Goal: Information Seeking & Learning: Learn about a topic

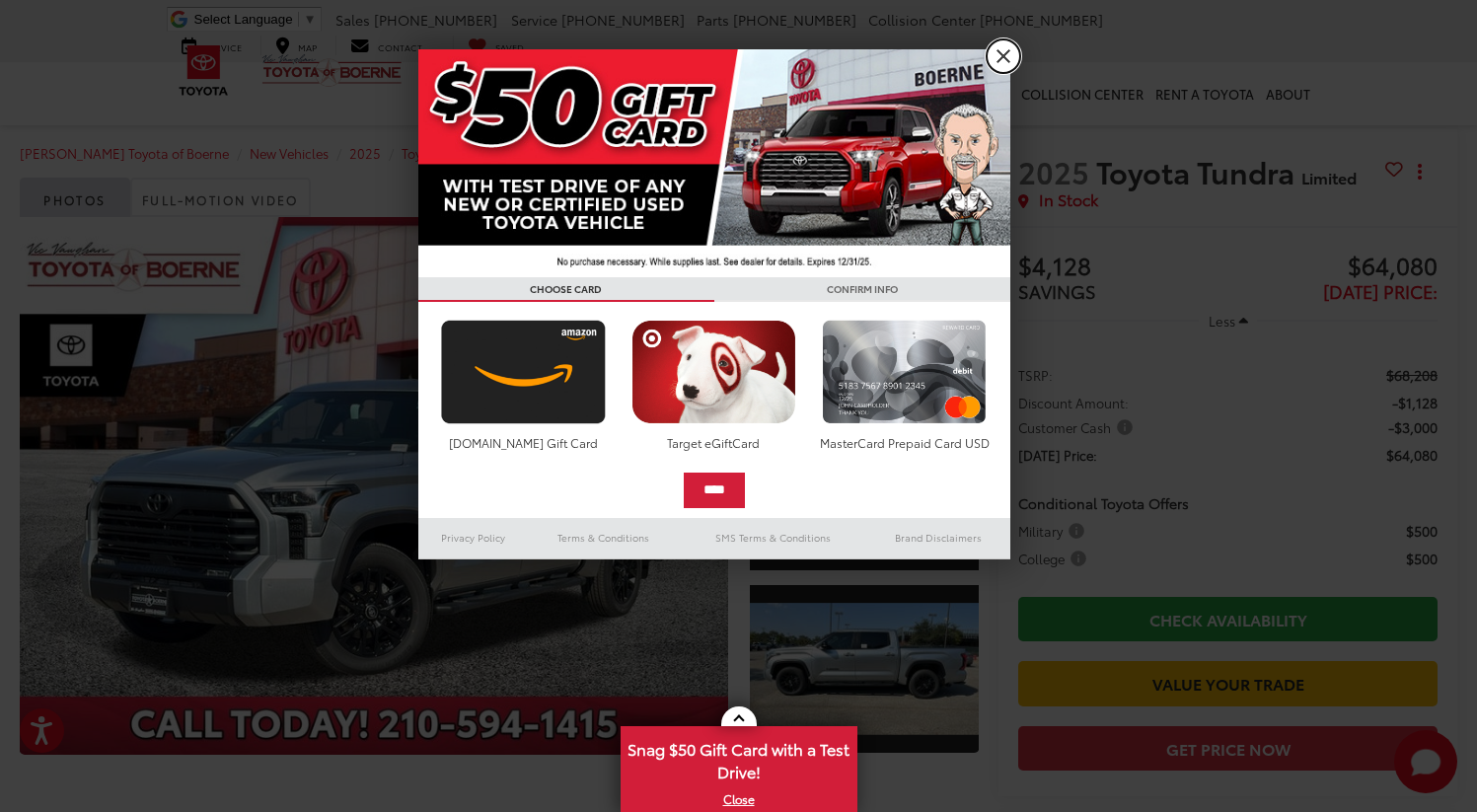
click at [1000, 60] on link "X" at bounding box center [1004, 57] width 34 height 34
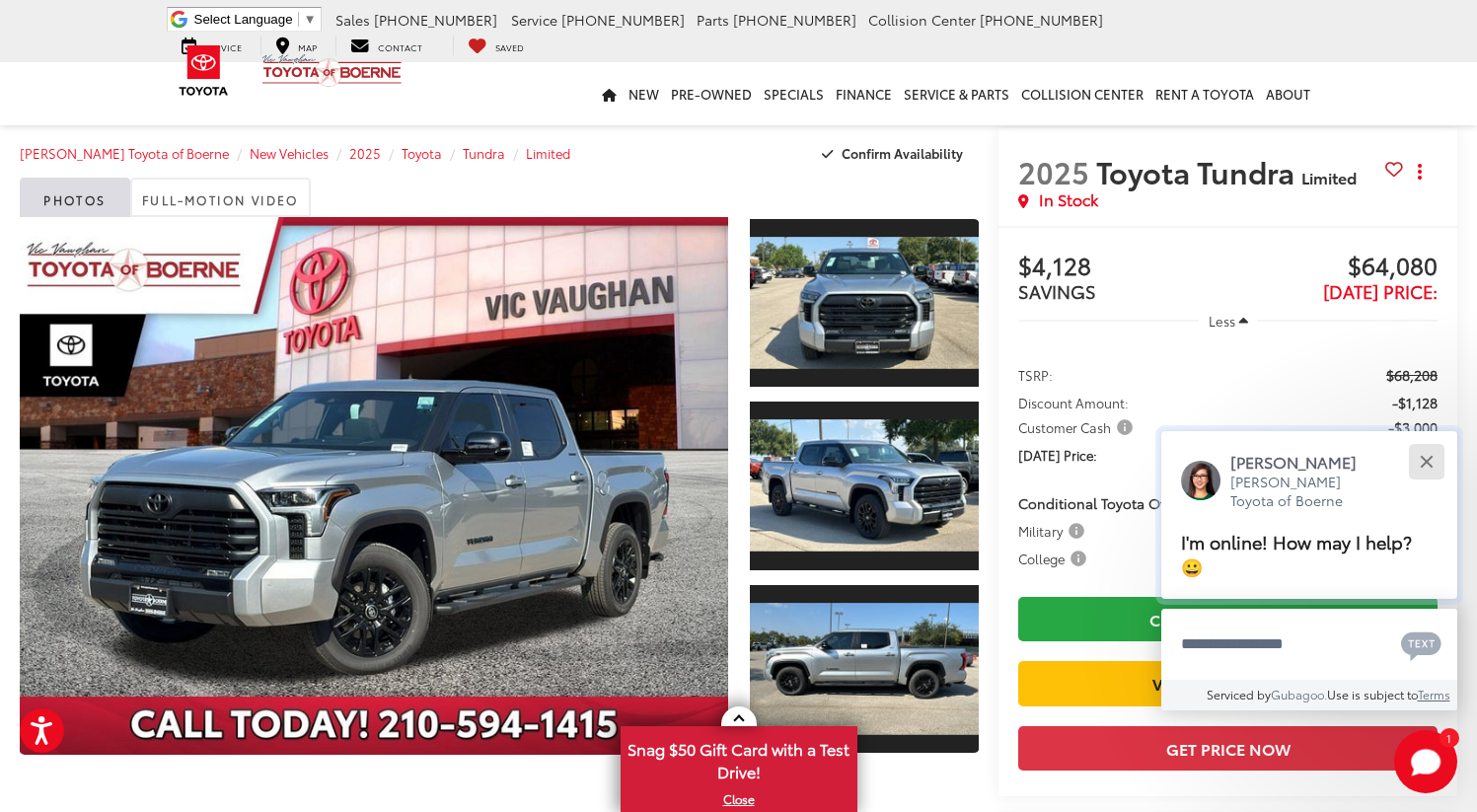
click at [1422, 468] on div "Close" at bounding box center [1425, 462] width 13 height 13
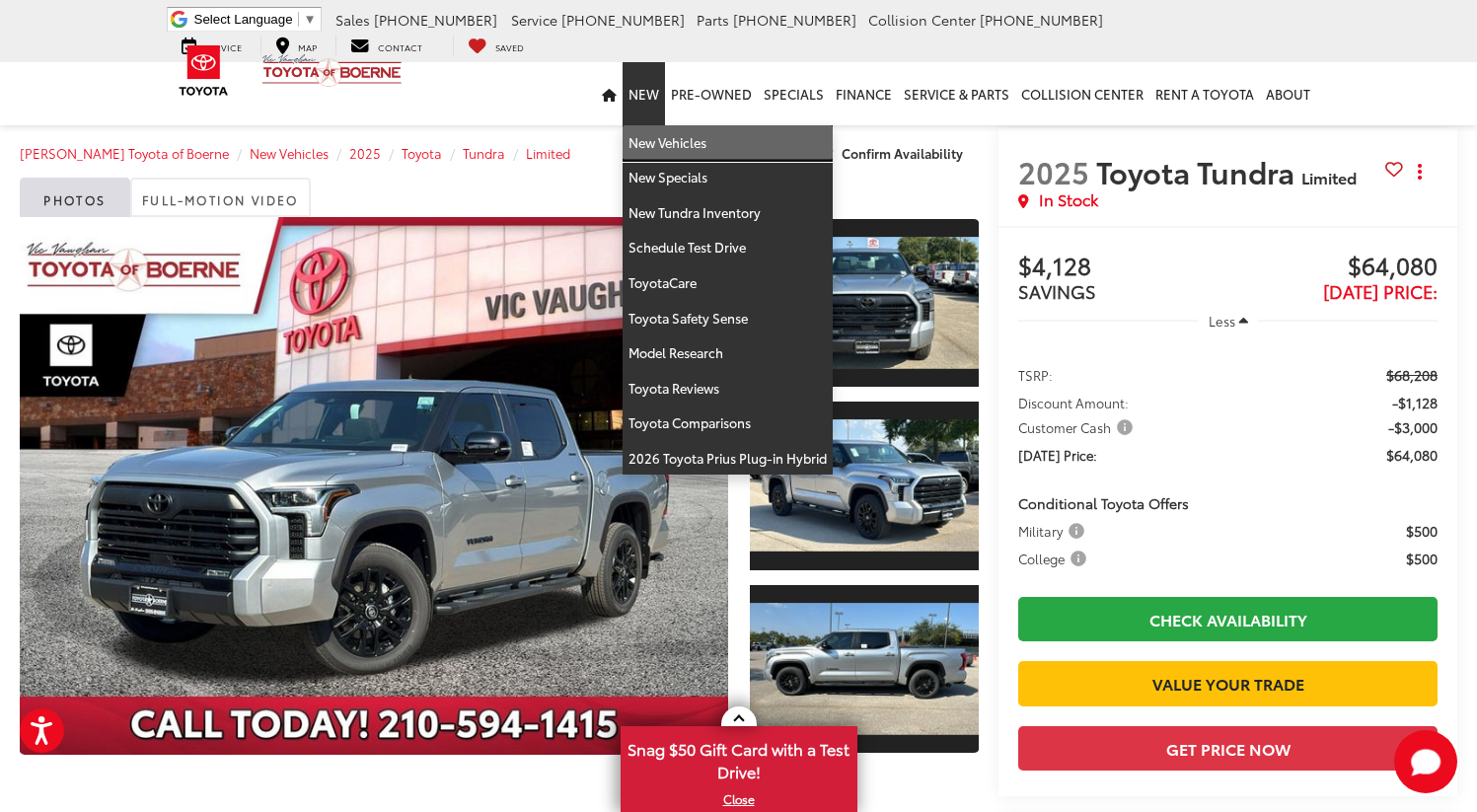
click at [665, 153] on link "New Vehicles" at bounding box center [728, 143] width 210 height 36
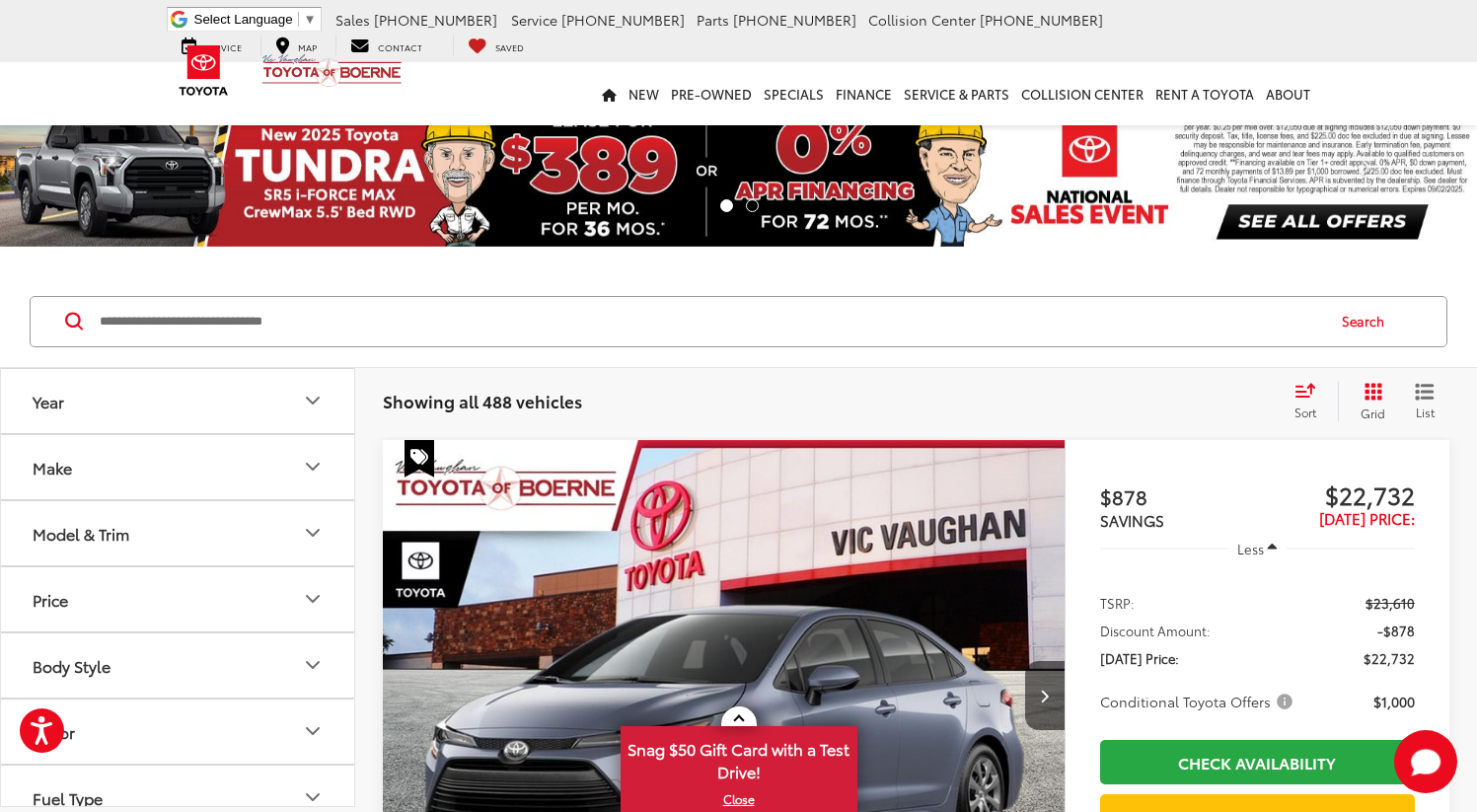
click at [256, 409] on button "Year" at bounding box center [179, 401] width 355 height 64
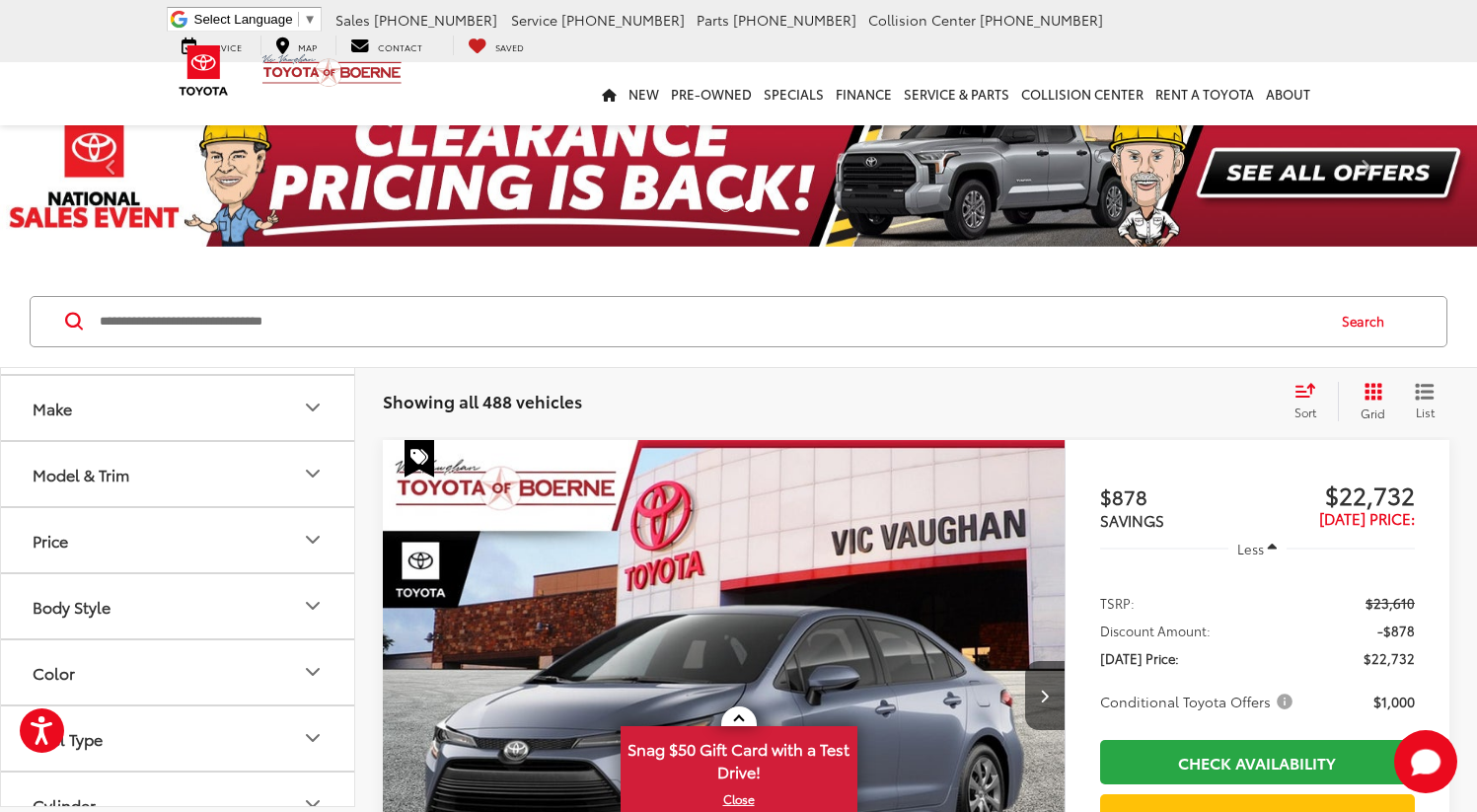
scroll to position [166, 0]
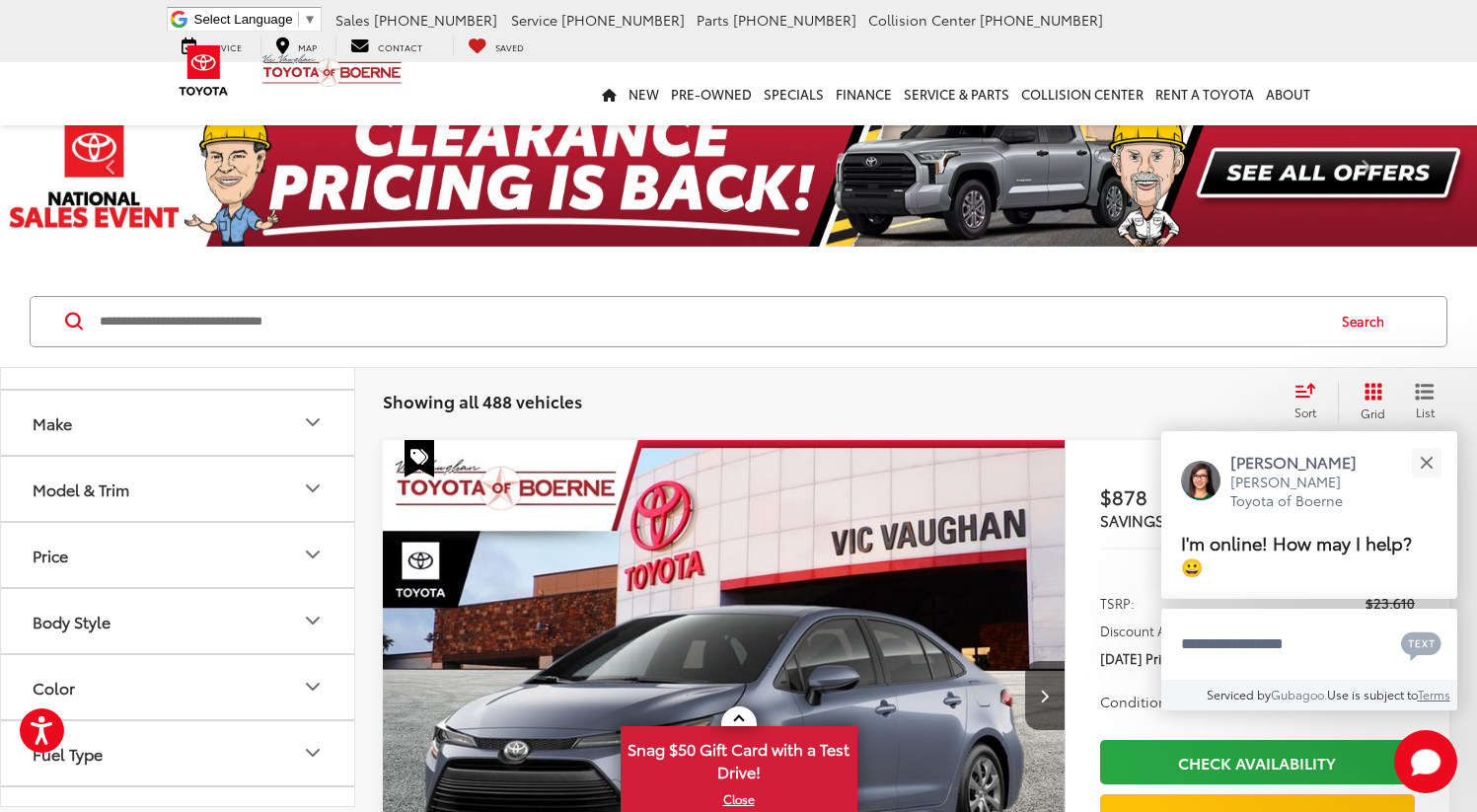
click at [271, 481] on button "Model & Trim" at bounding box center [179, 489] width 355 height 64
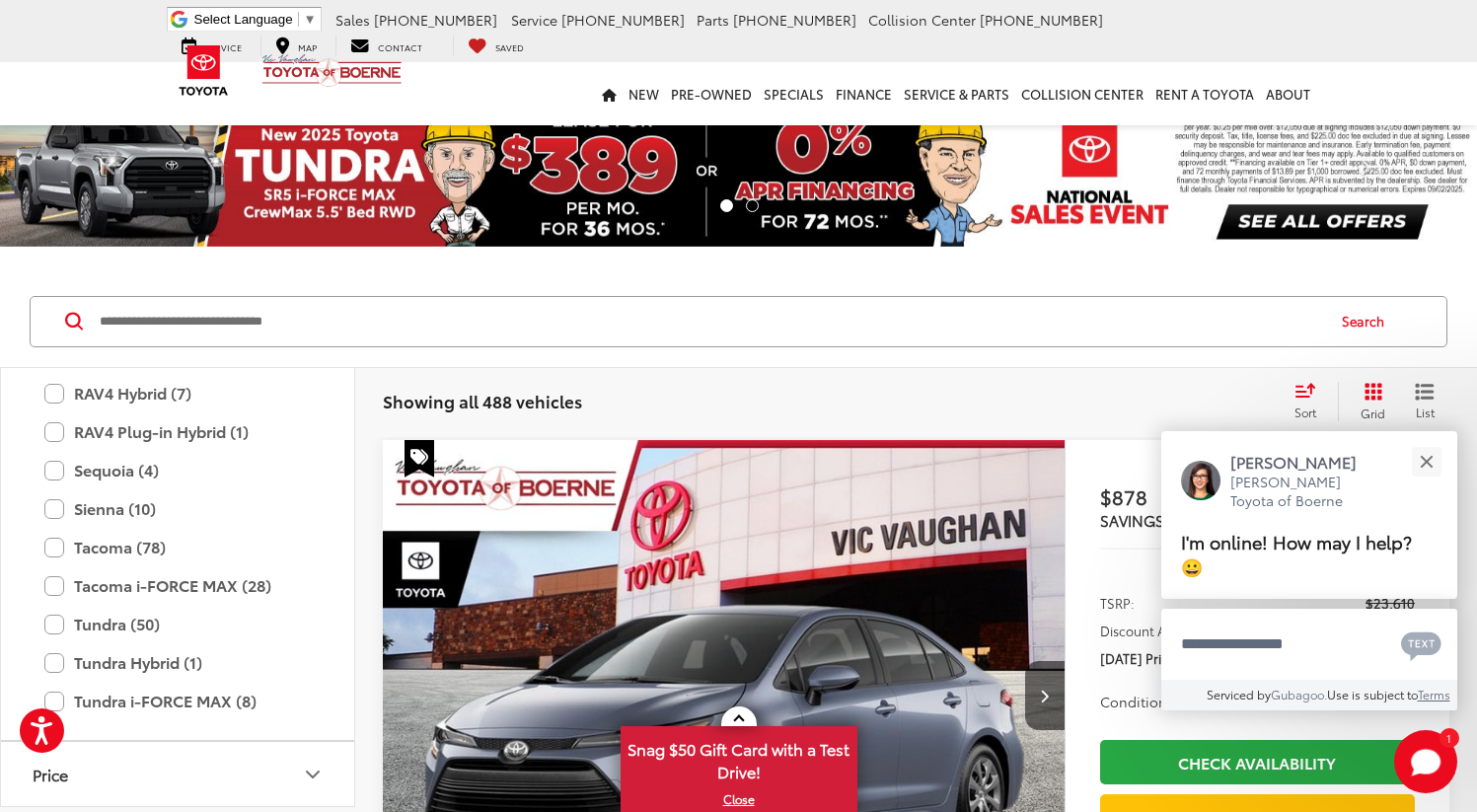
scroll to position [1066, 0]
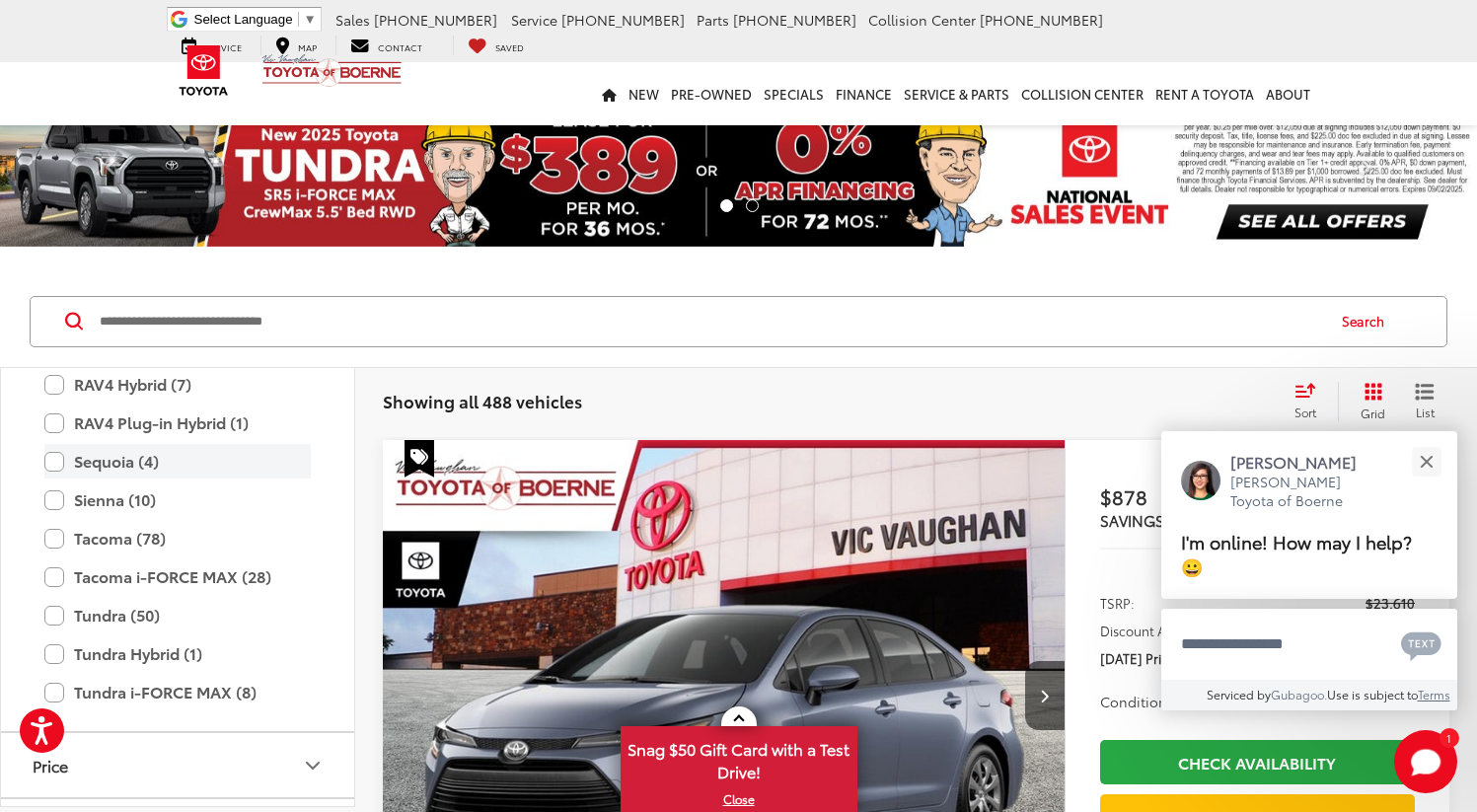
click at [57, 458] on label "Sequoia (4)" at bounding box center [178, 461] width 267 height 35
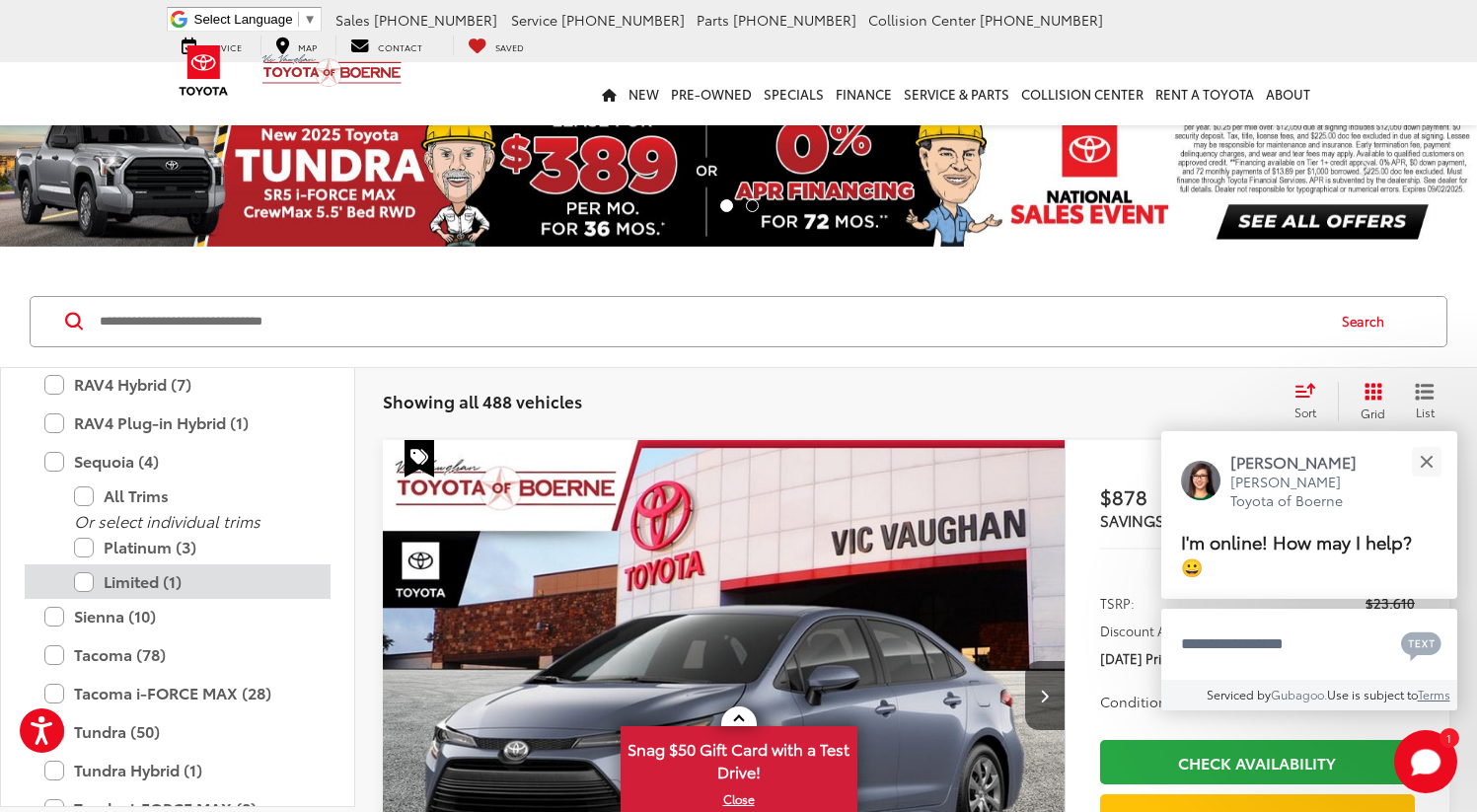
type input "****"
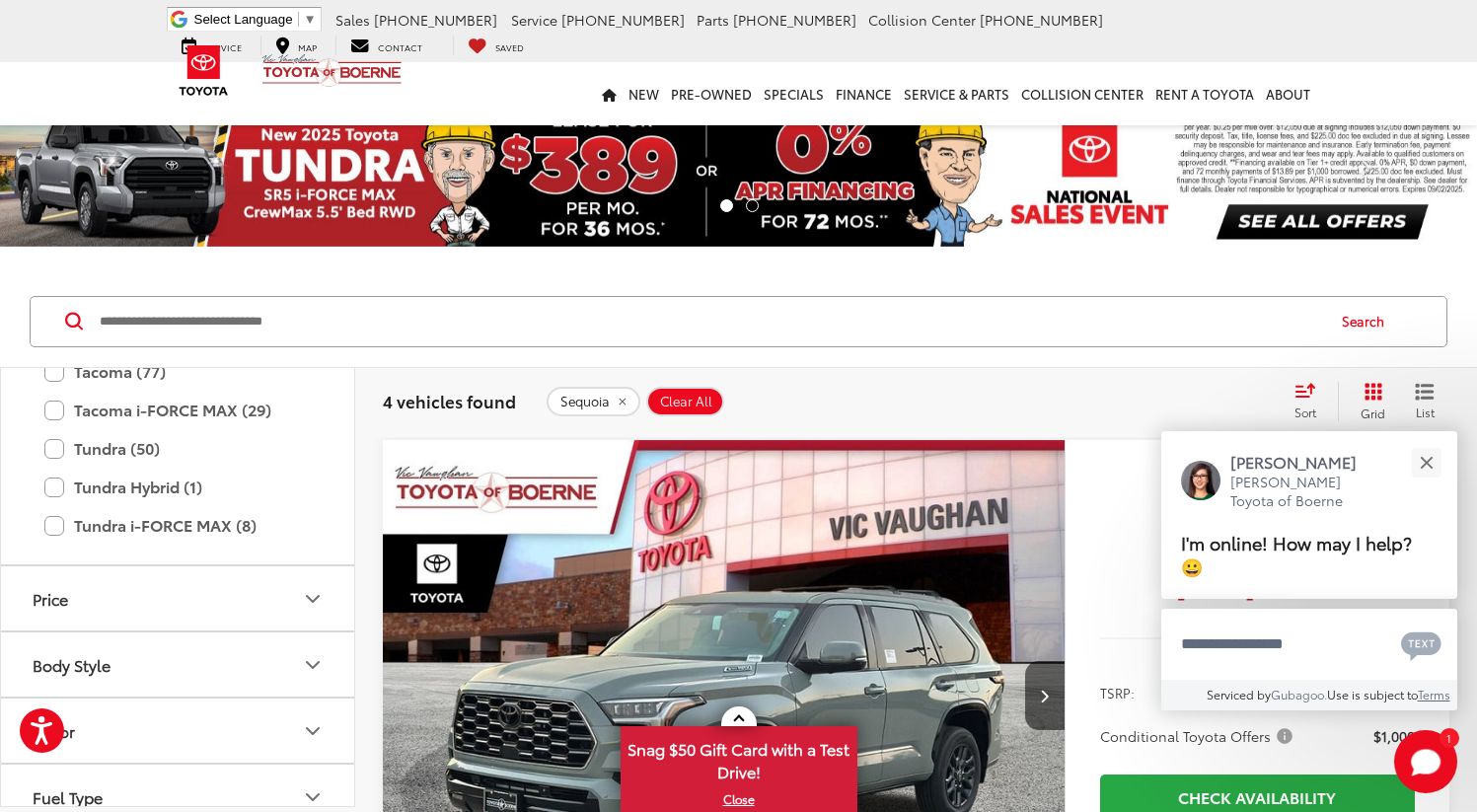
scroll to position [1249, 0]
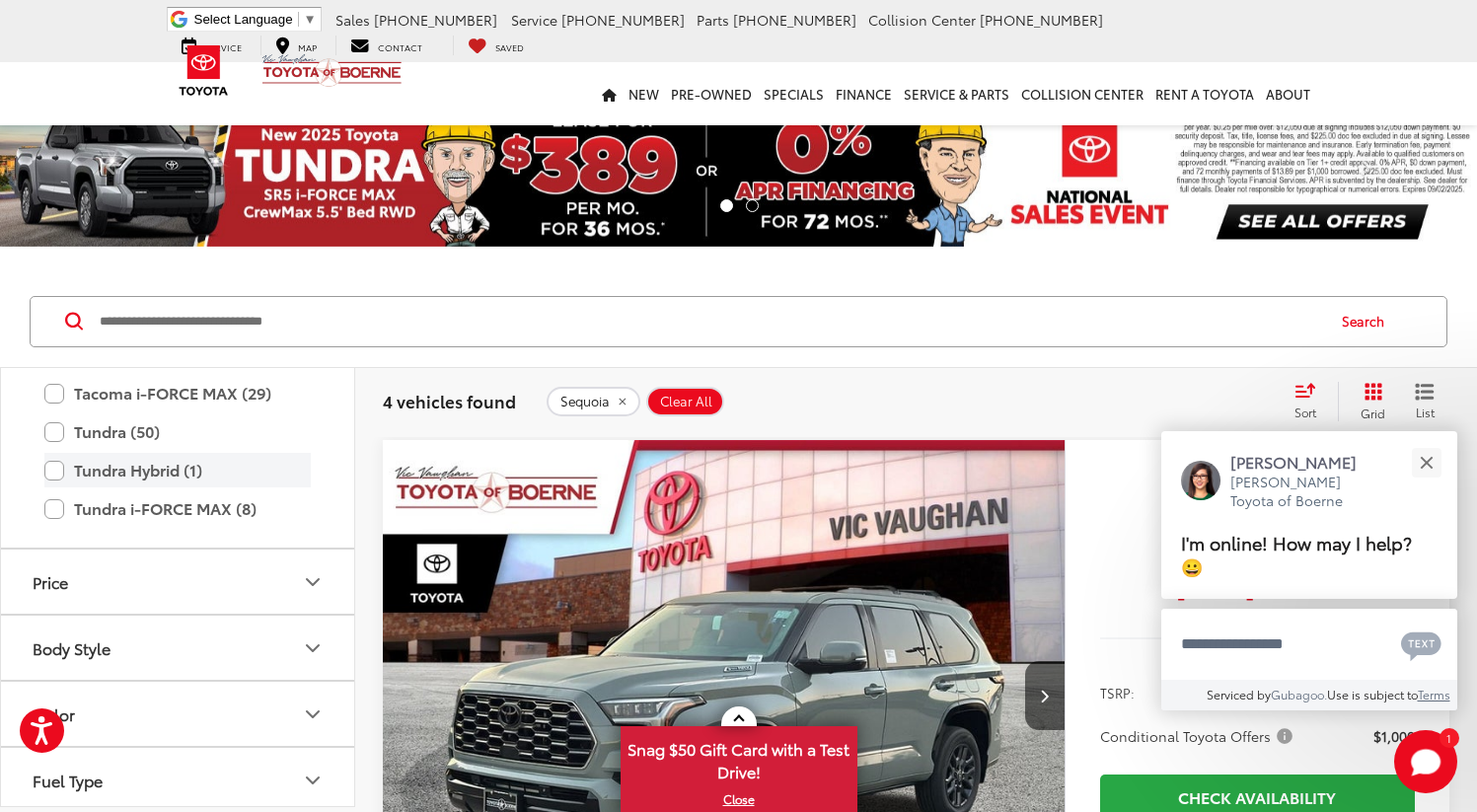
click at [60, 462] on label "Tundra Hybrid (1)" at bounding box center [178, 470] width 267 height 35
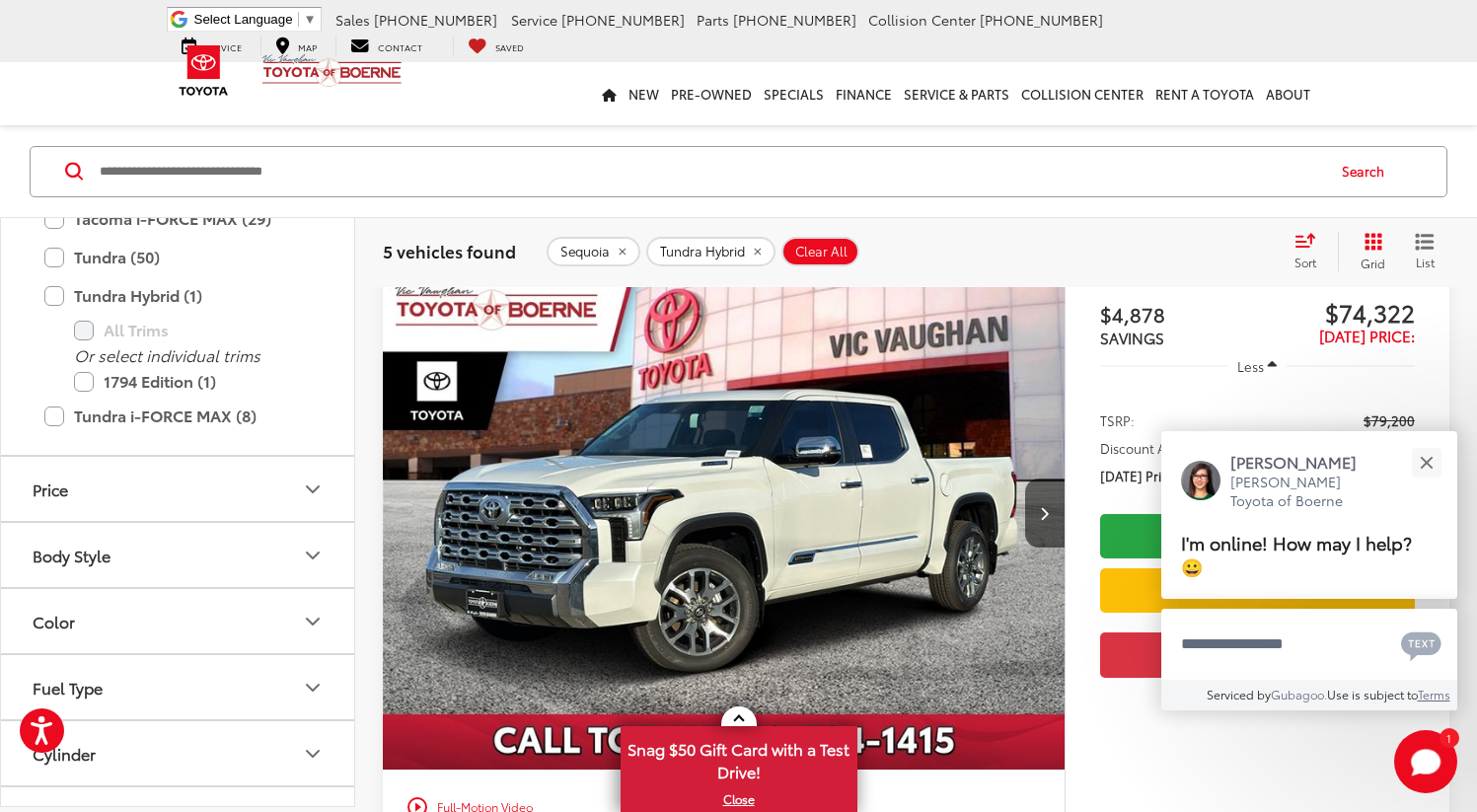
scroll to position [176, 0]
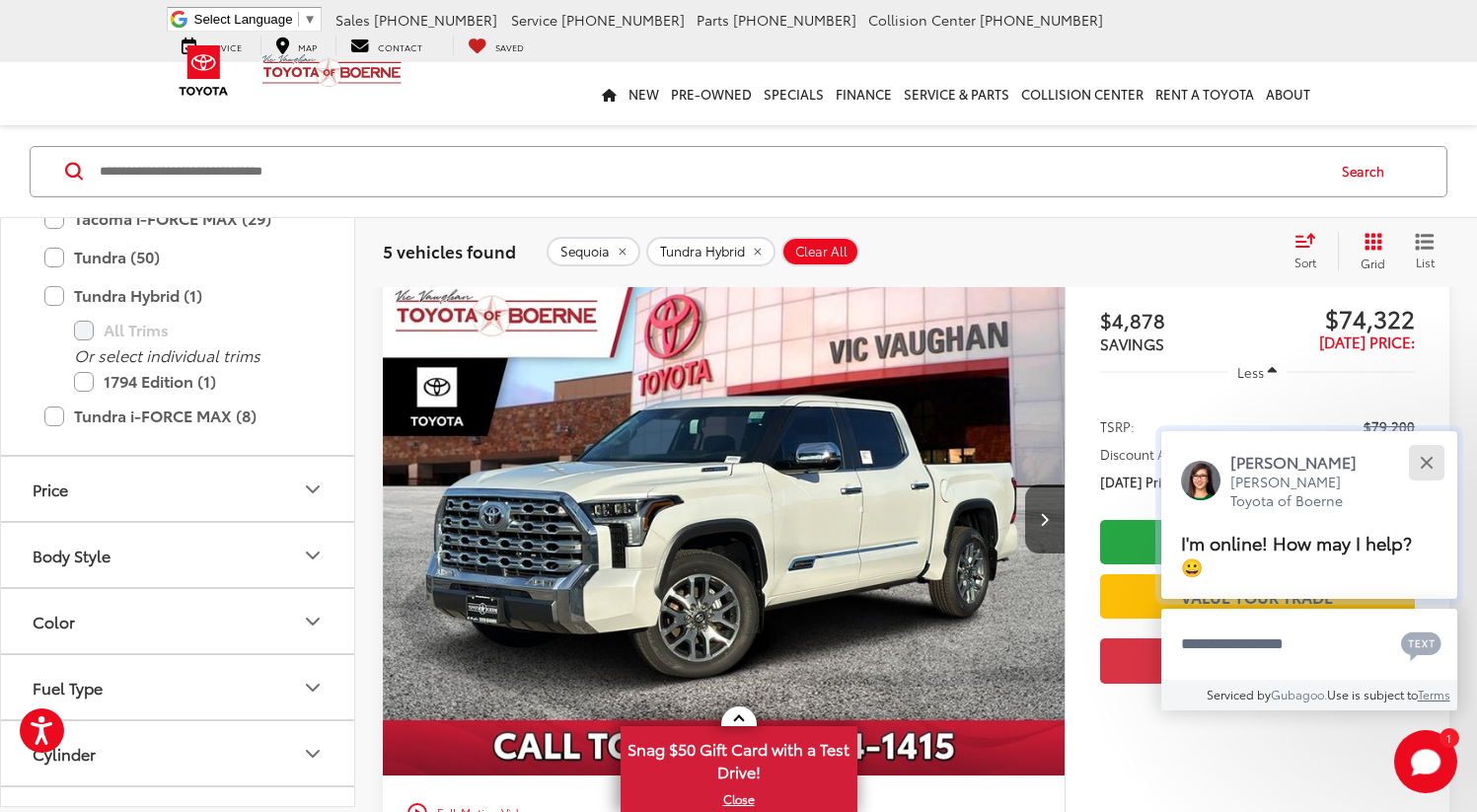
click at [1422, 468] on div "Close" at bounding box center [1425, 462] width 13 height 13
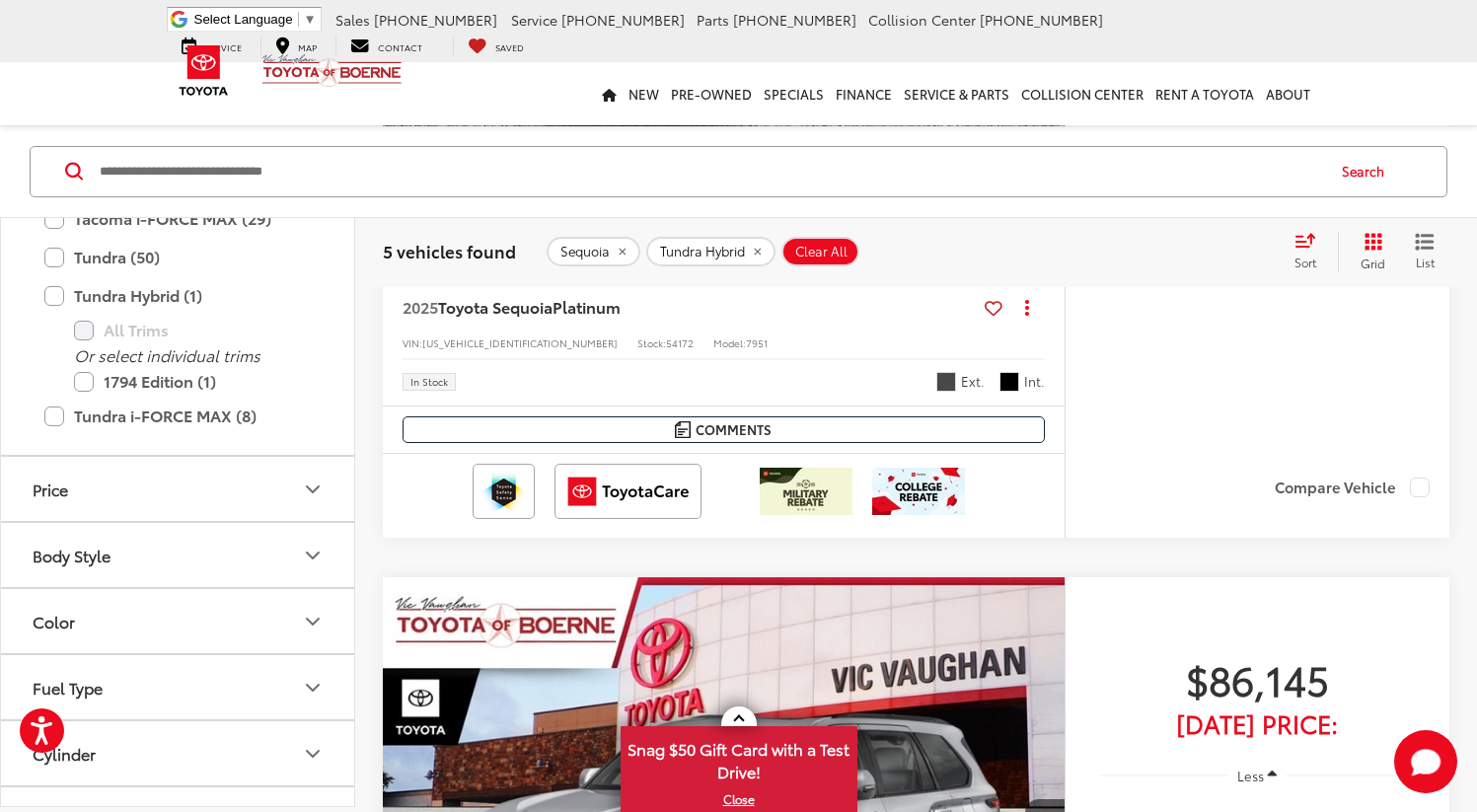
scroll to position [2542, 0]
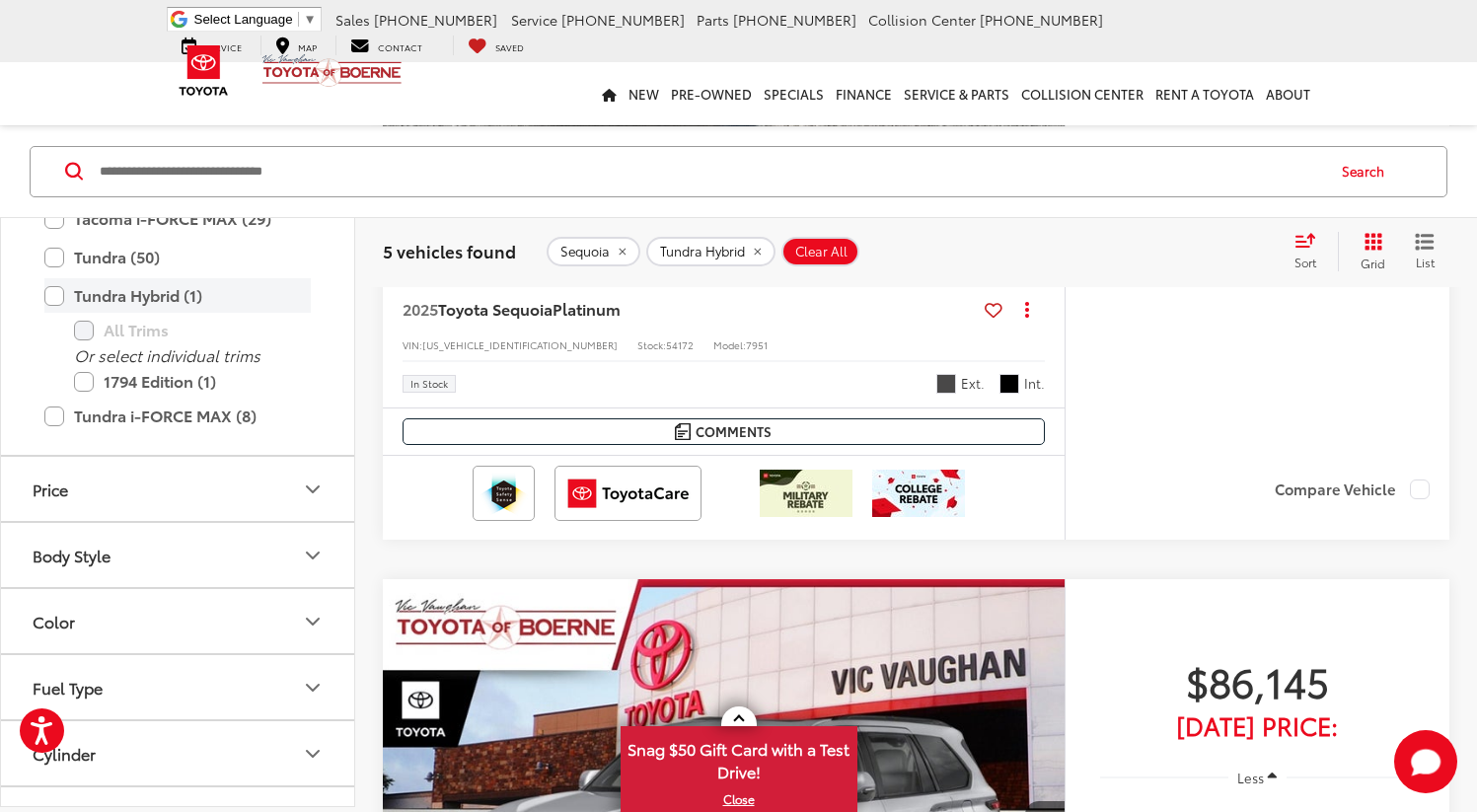
click at [53, 295] on label "Tundra Hybrid (1)" at bounding box center [178, 295] width 267 height 35
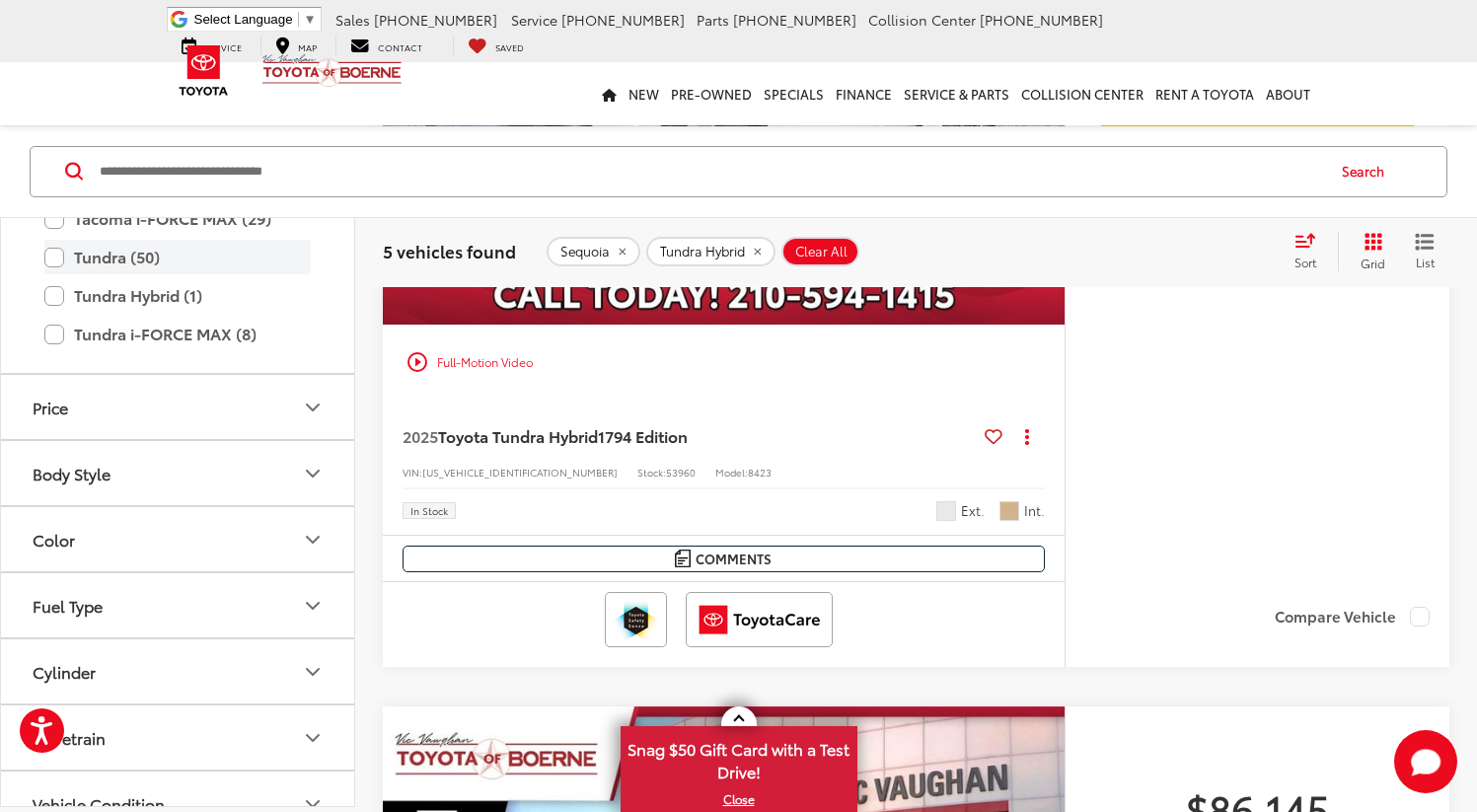
click at [58, 262] on label "Tundra (50)" at bounding box center [178, 257] width 267 height 35
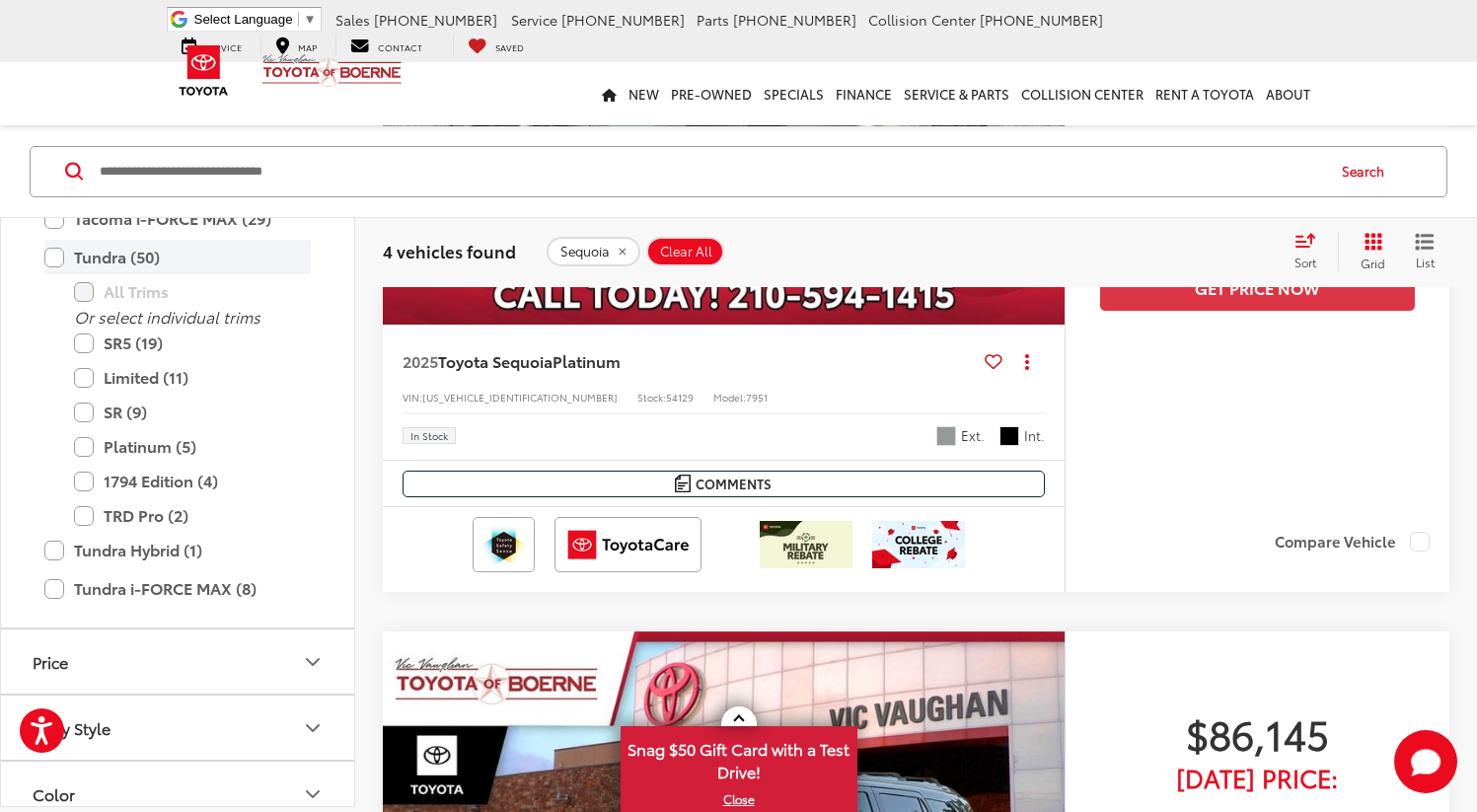
scroll to position [150, 0]
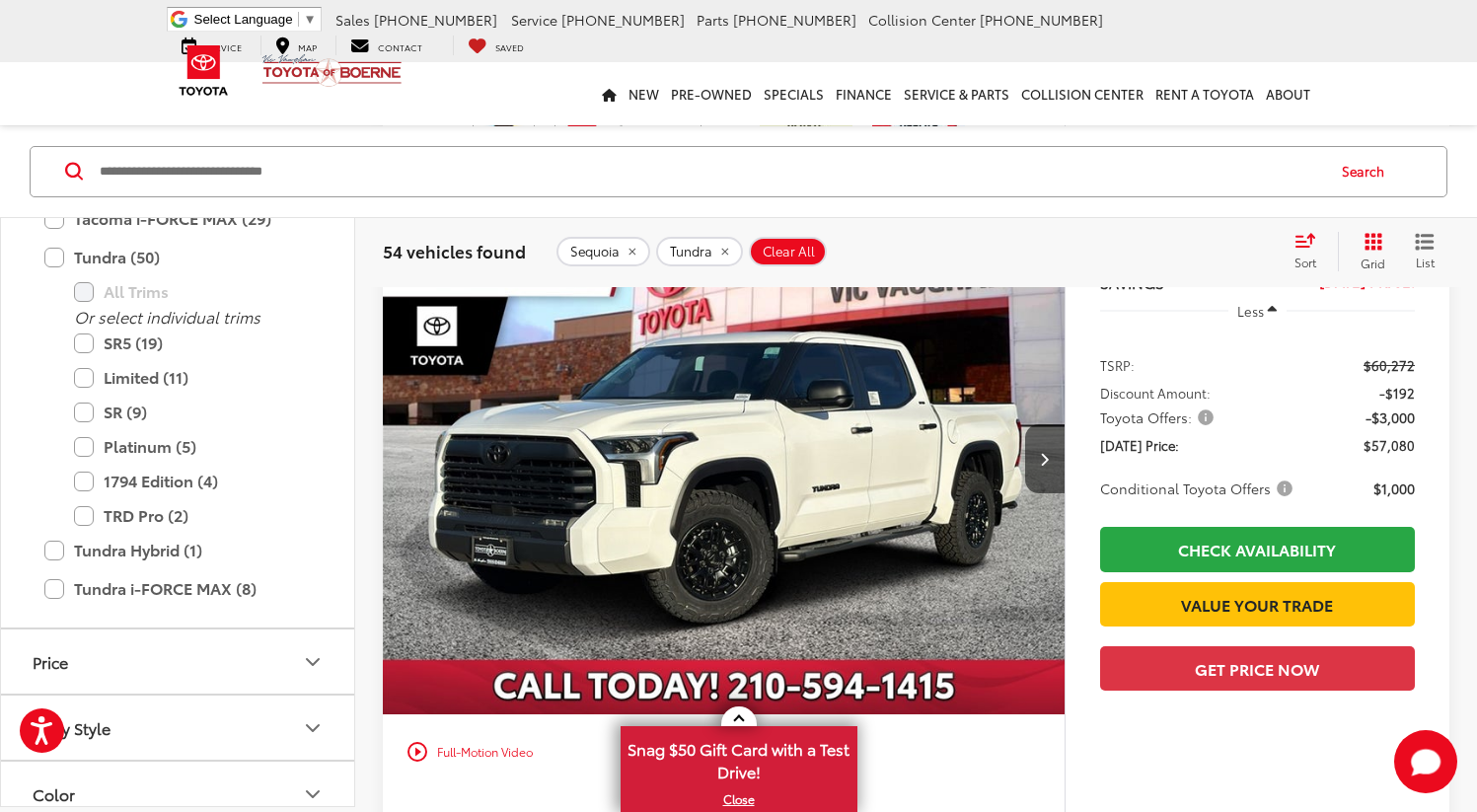
scroll to position [7361, 0]
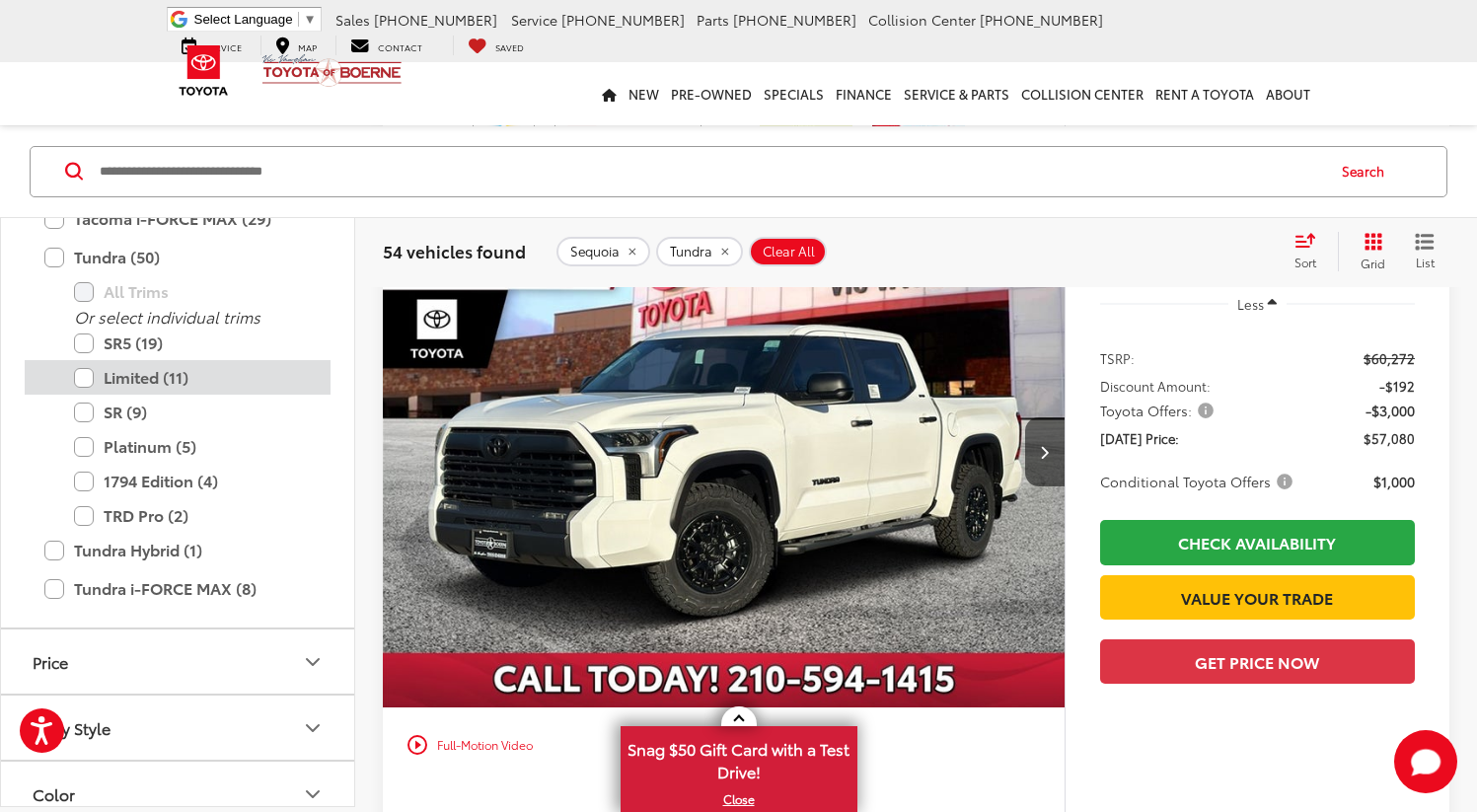
click at [81, 372] on label "Limited (11)" at bounding box center [192, 377] width 237 height 35
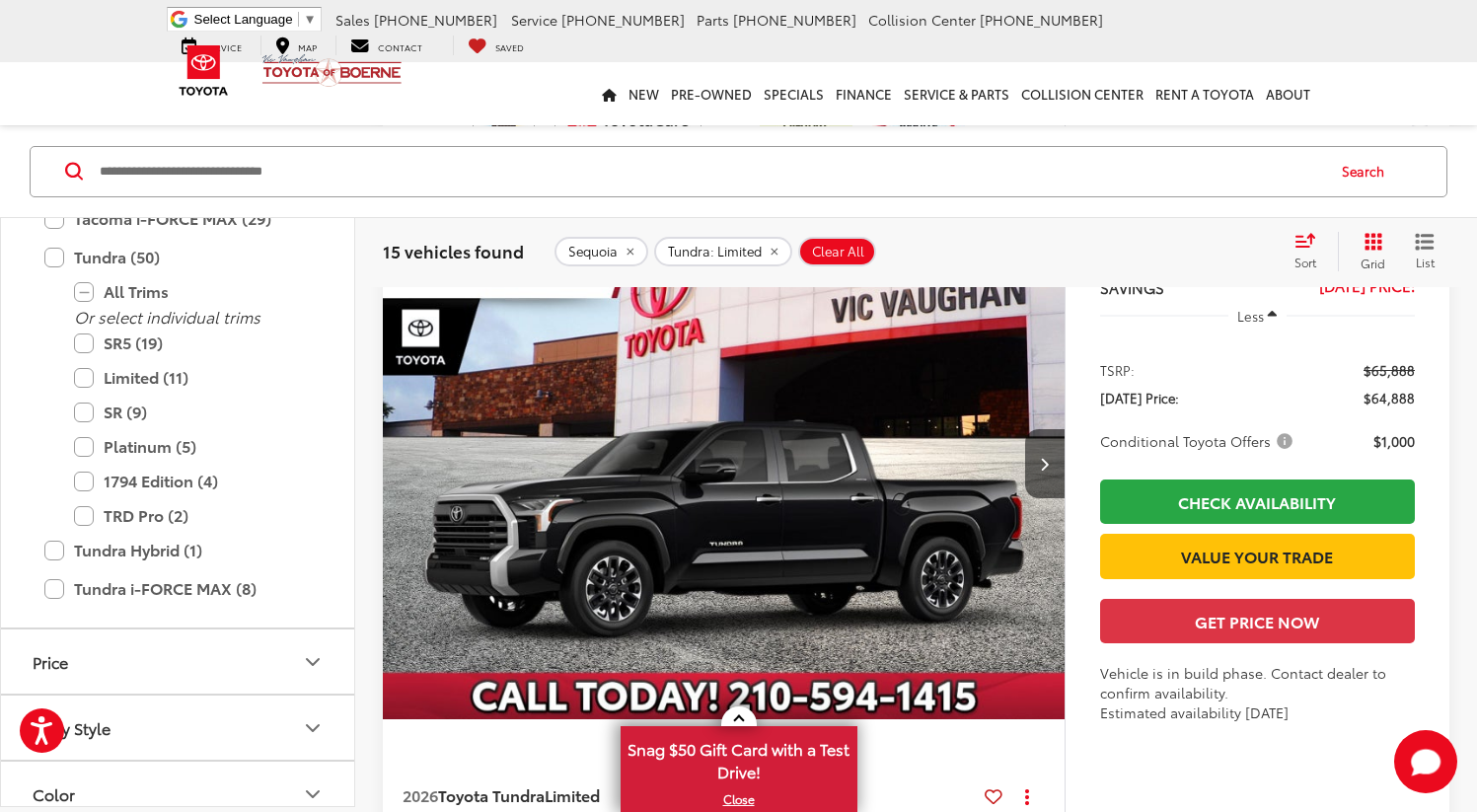
scroll to position [8138, 0]
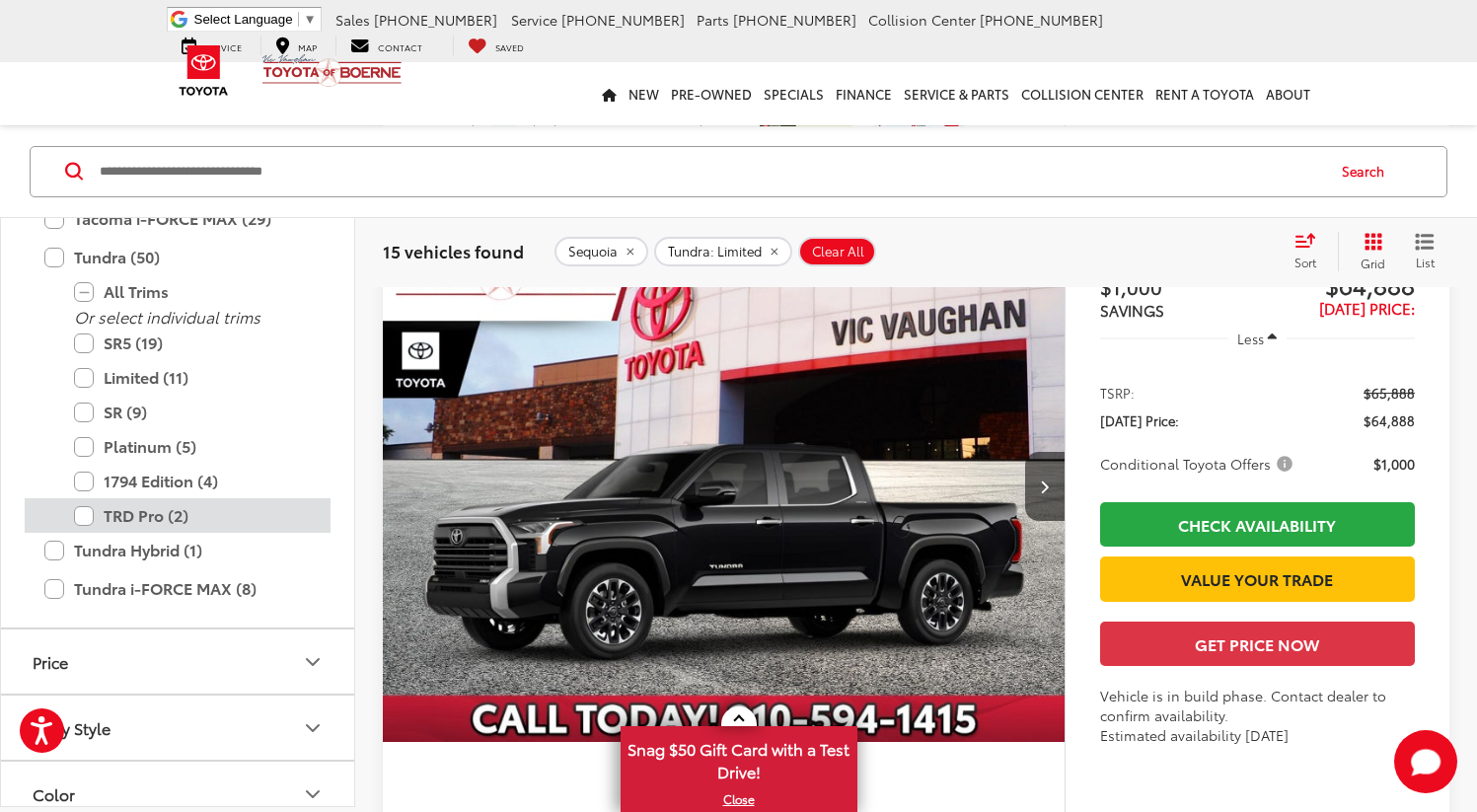
click at [86, 511] on label "TRD Pro (2)" at bounding box center [192, 515] width 237 height 35
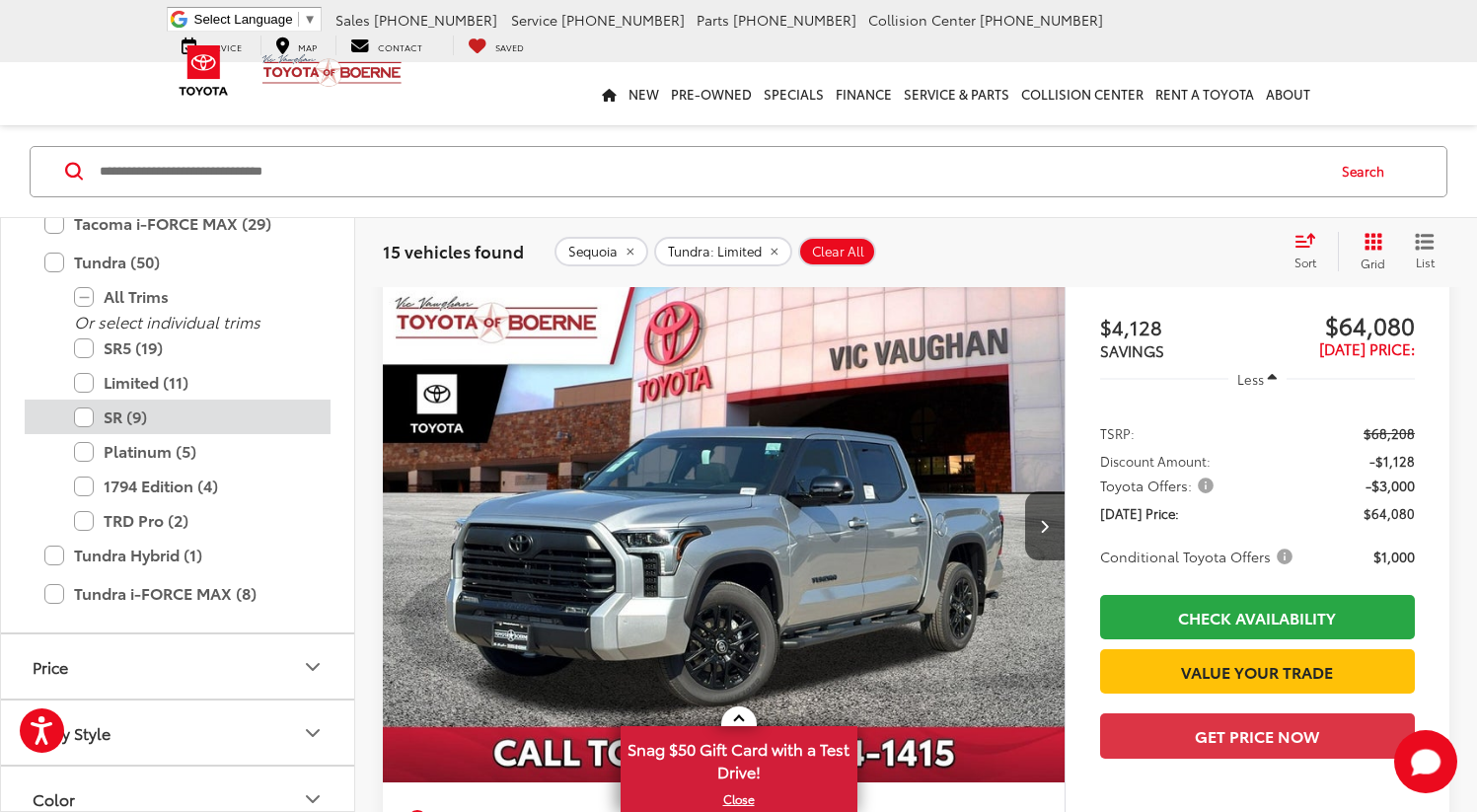
scroll to position [150, 0]
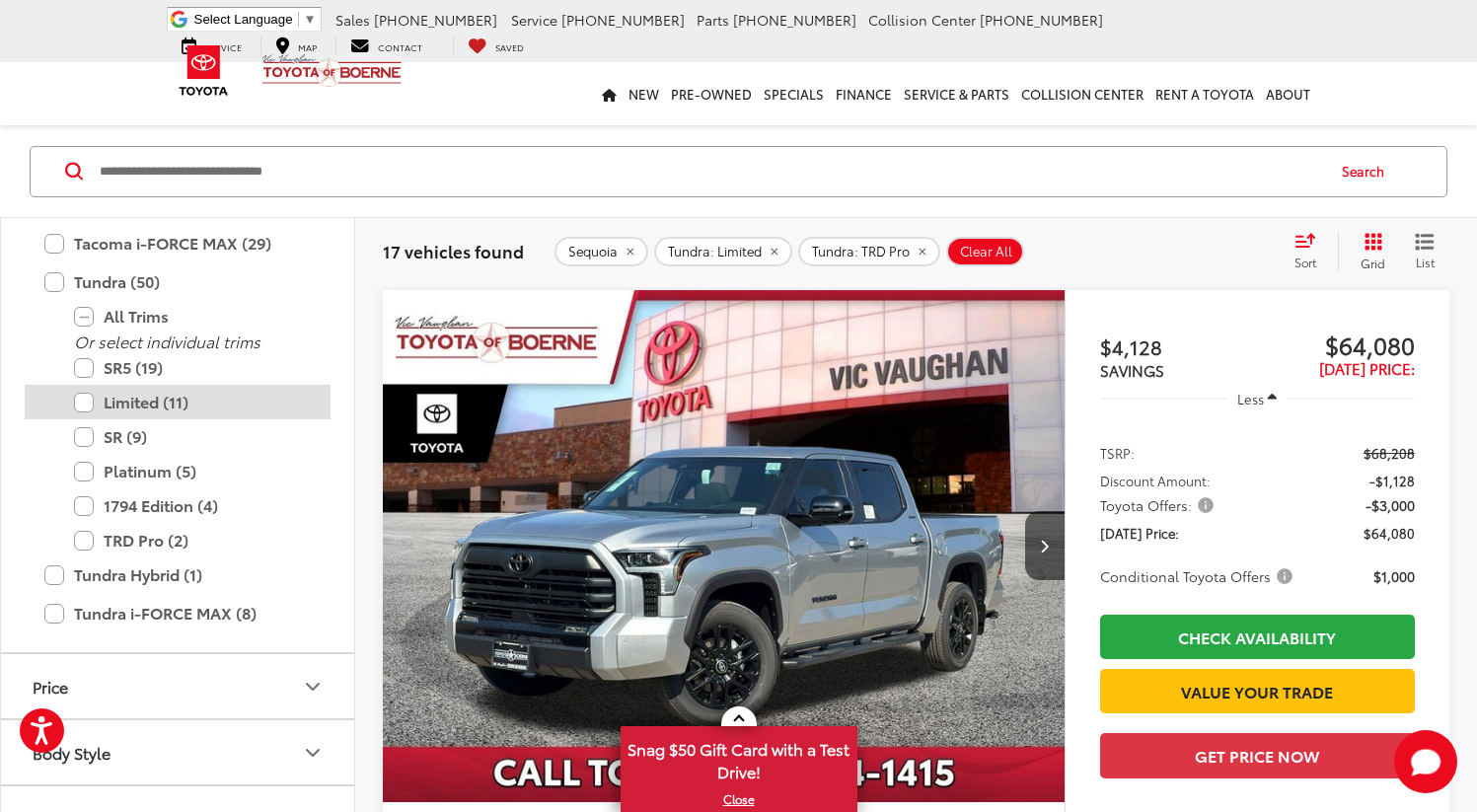
click at [80, 401] on label "Limited (11)" at bounding box center [192, 402] width 237 height 35
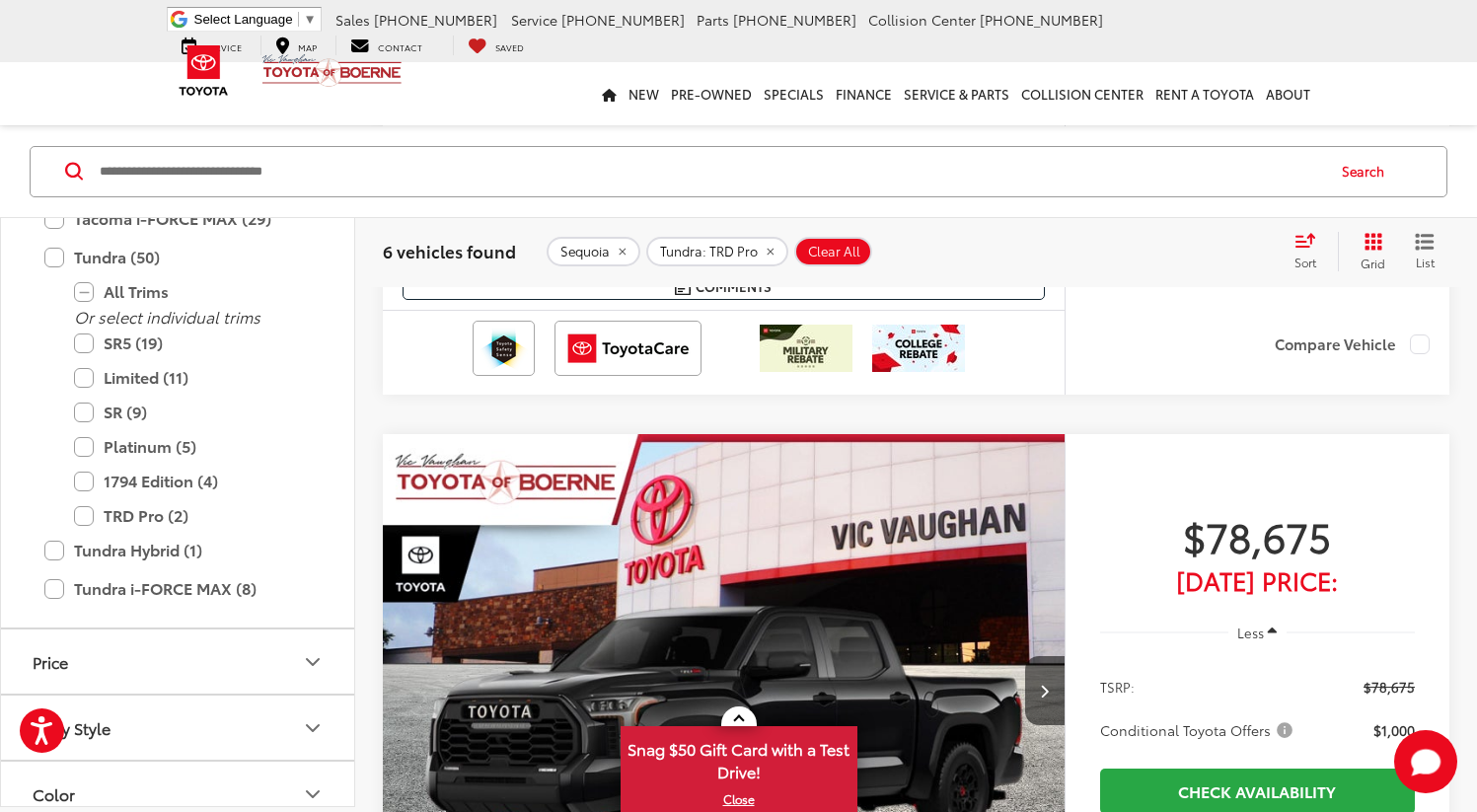
scroll to position [2676, 0]
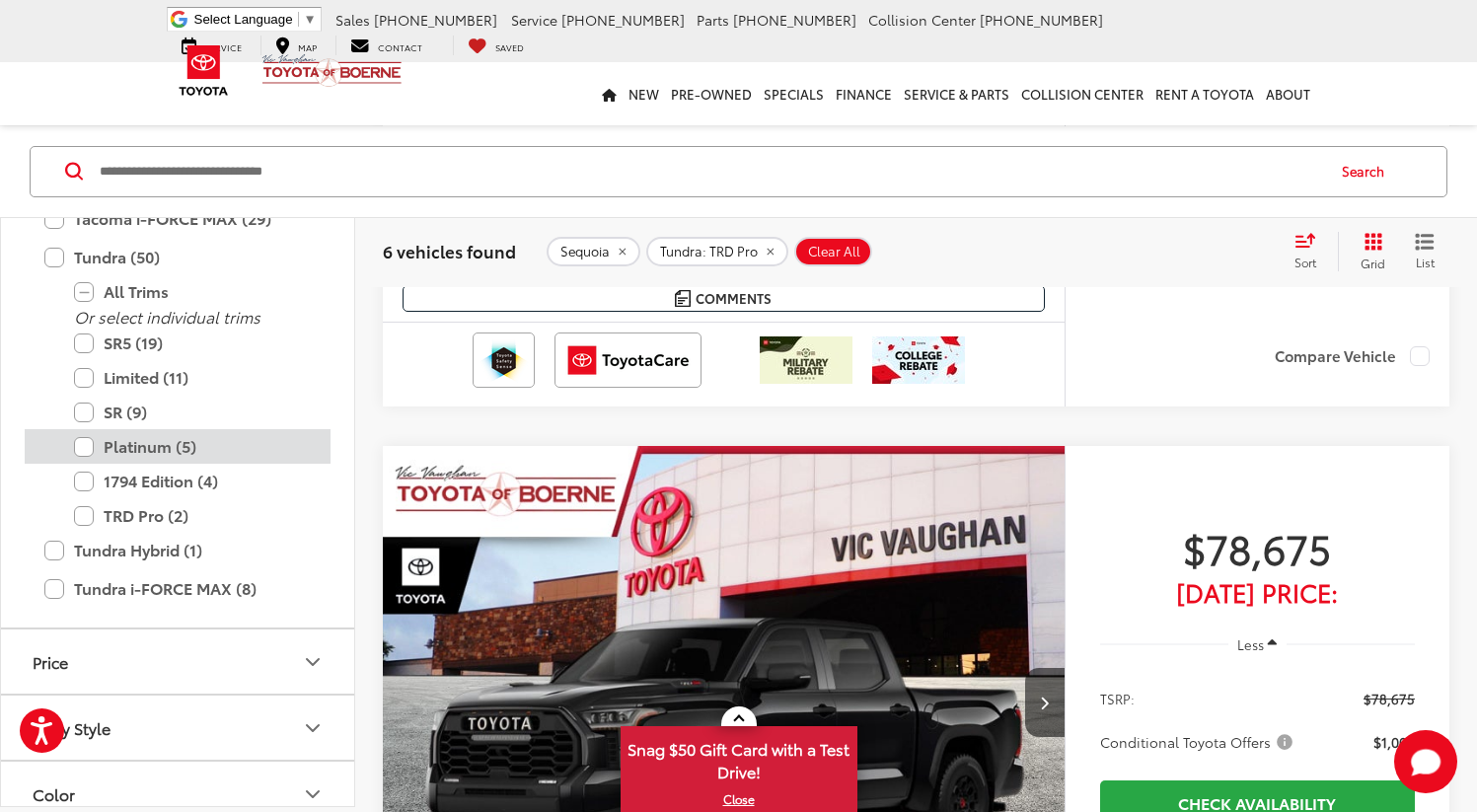
click at [76, 448] on label "Platinum (5)" at bounding box center [192, 446] width 237 height 35
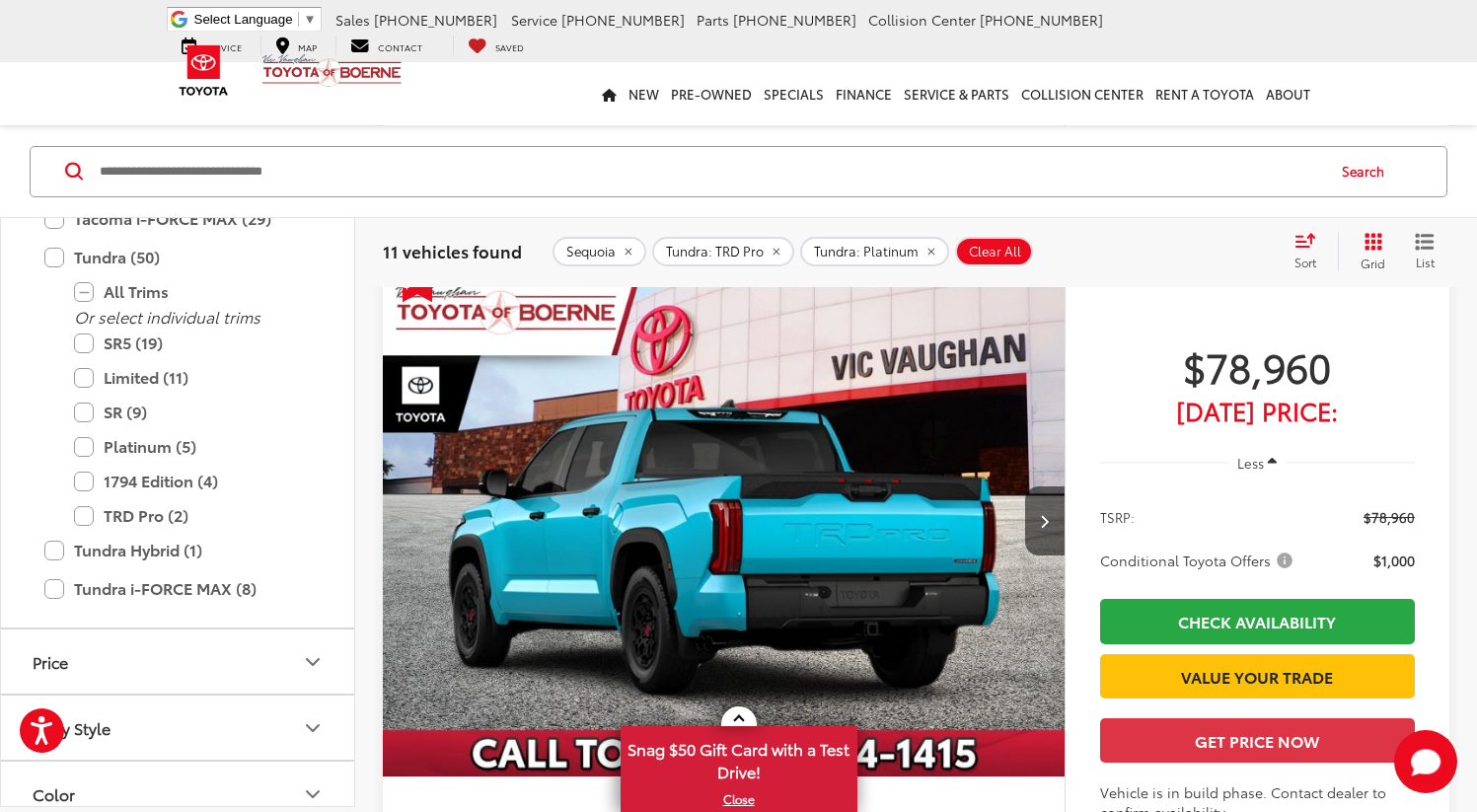
scroll to position [8060, 0]
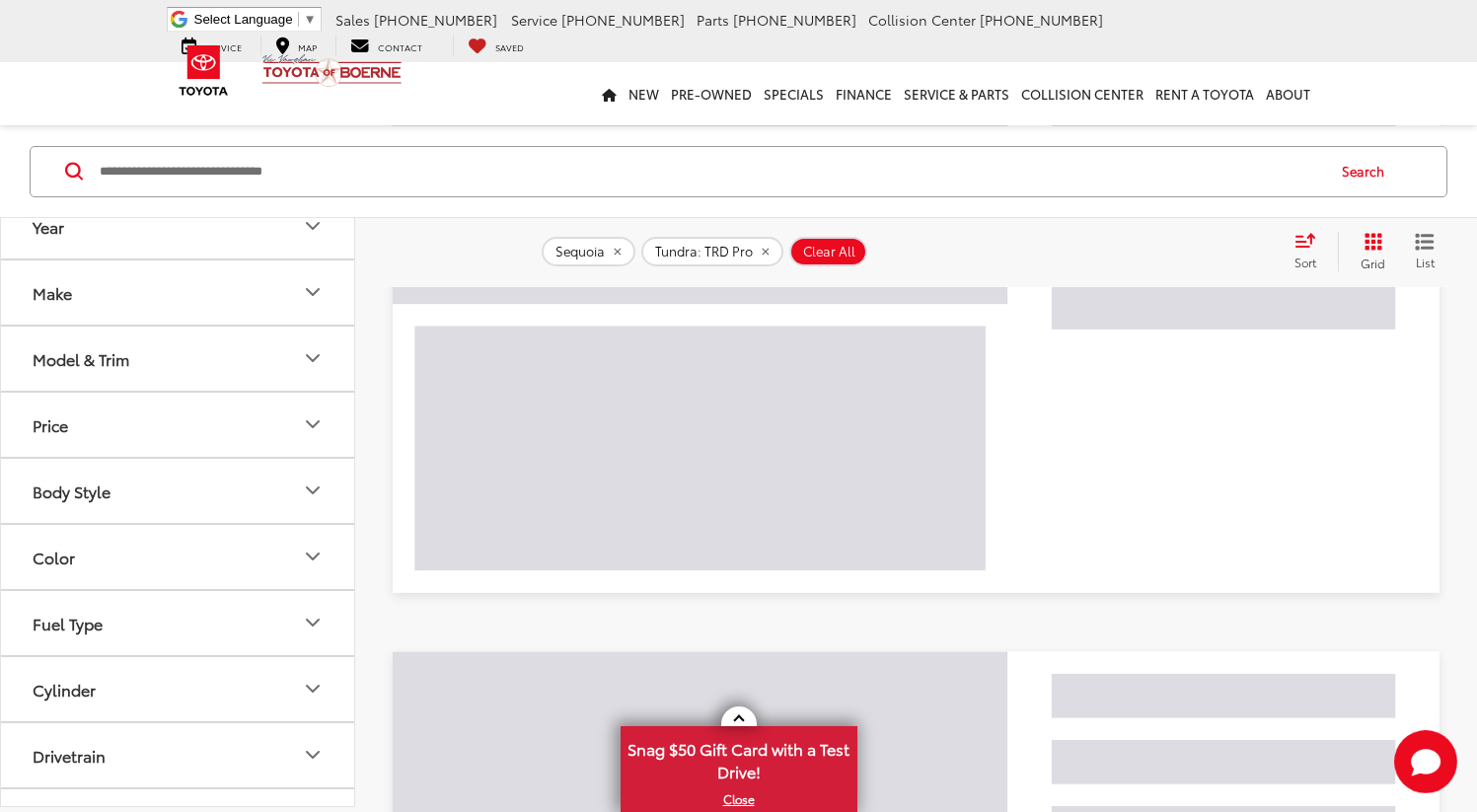
scroll to position [175, 0]
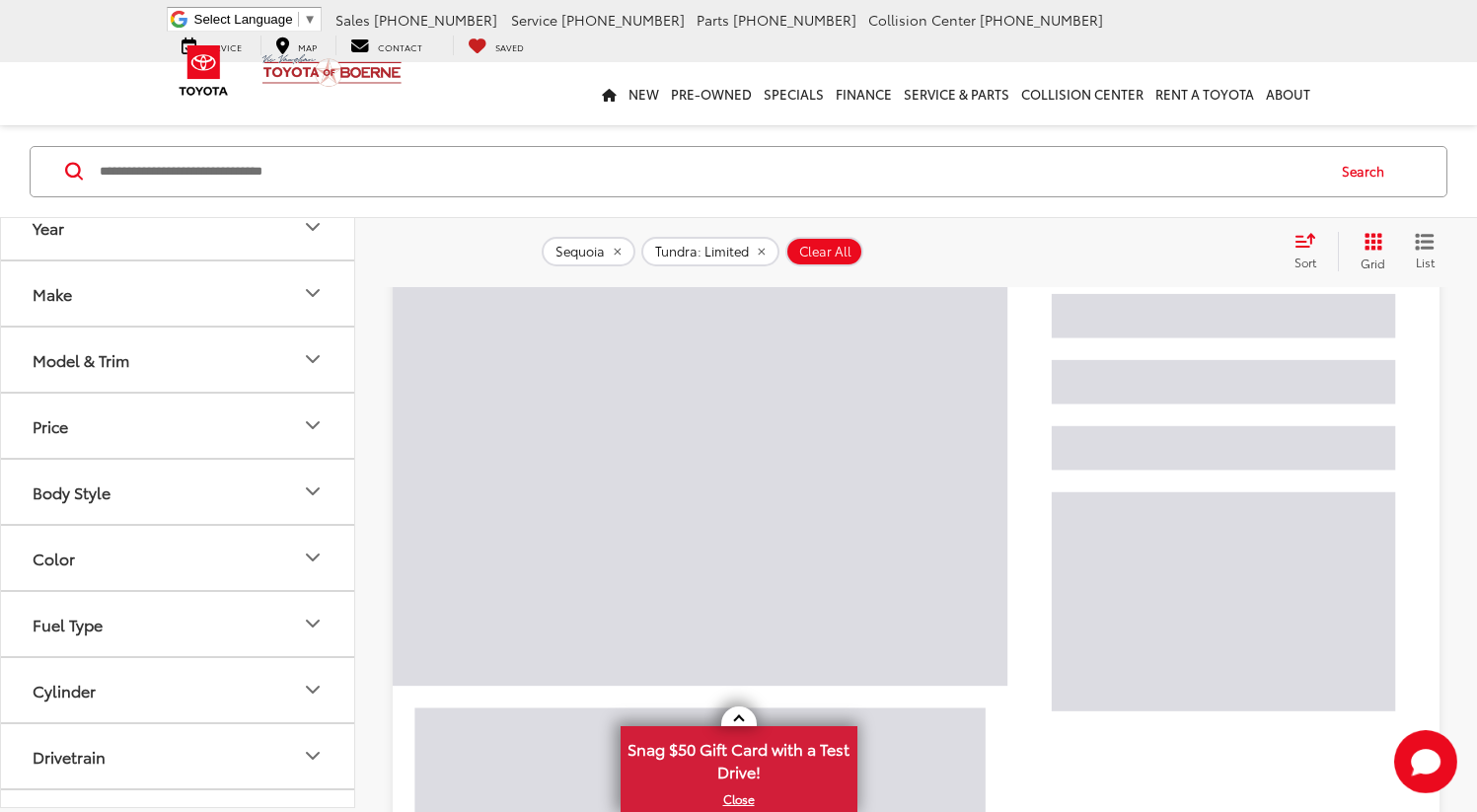
scroll to position [175, 0]
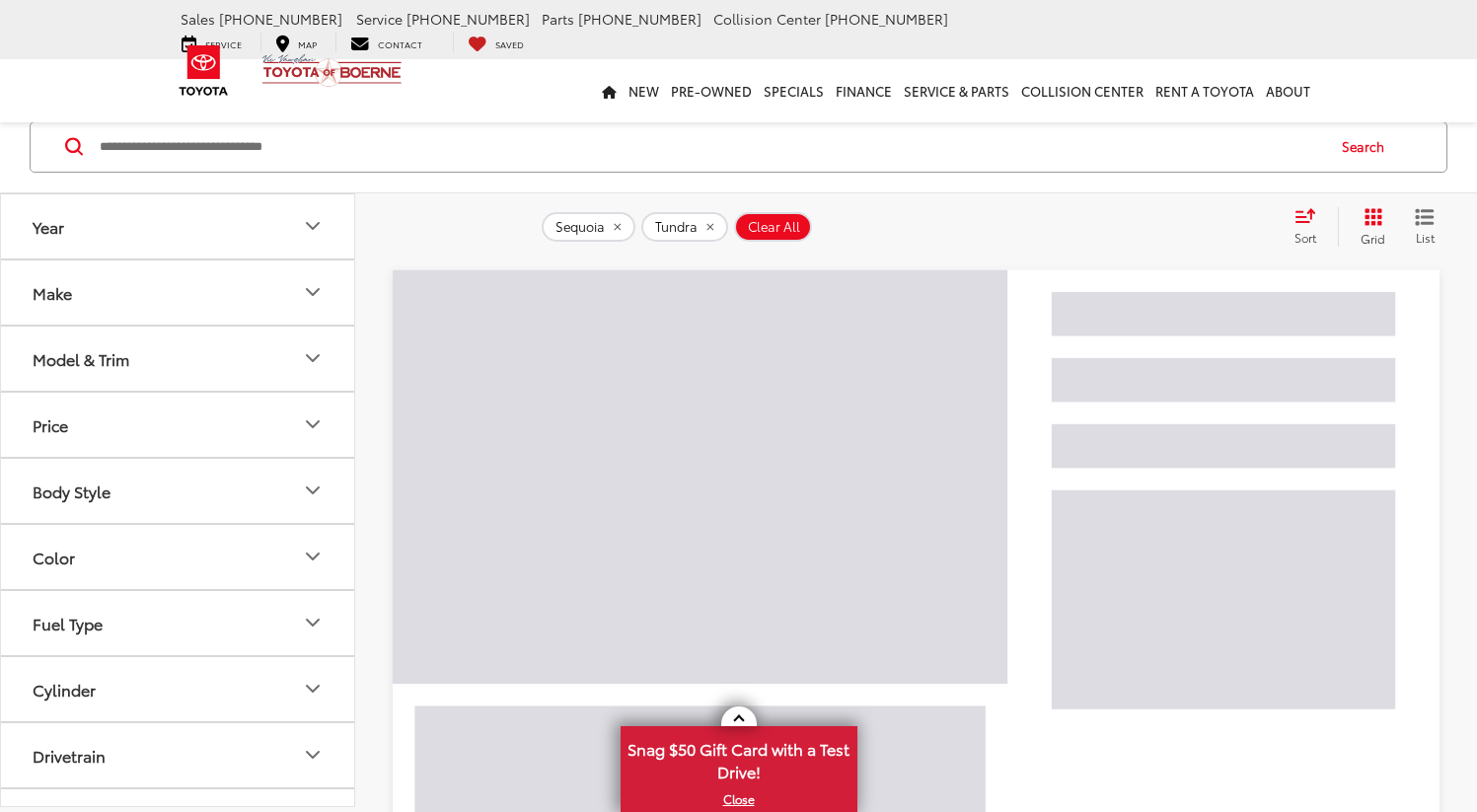
scroll to position [175, 0]
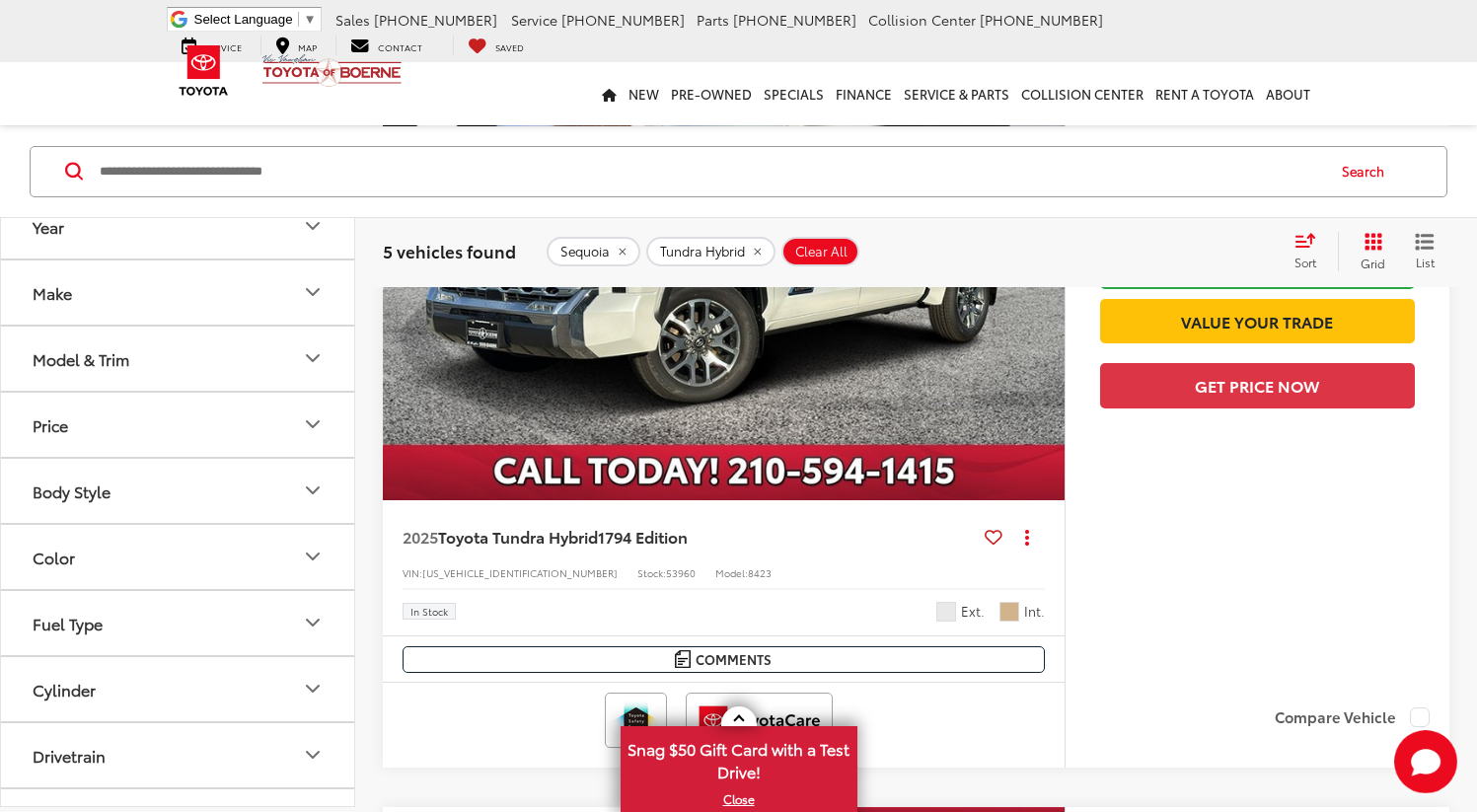
scroll to position [175, 0]
